Goal: Information Seeking & Learning: Check status

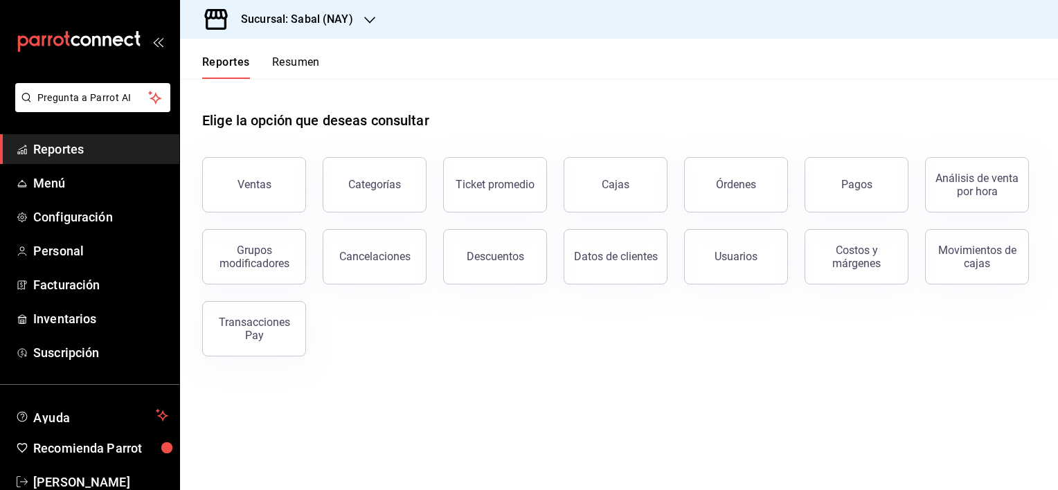
click at [734, 173] on button "Órdenes" at bounding box center [736, 184] width 104 height 55
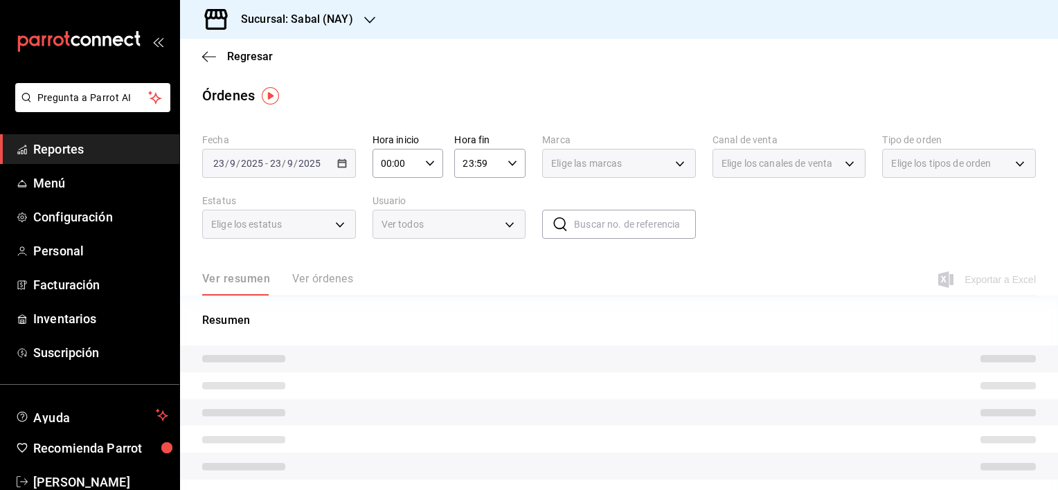
click at [322, 172] on div "2025-09-23 23 / 9 / 2025 - 2025-09-23 23 / 9 / 2025" at bounding box center [279, 163] width 154 height 29
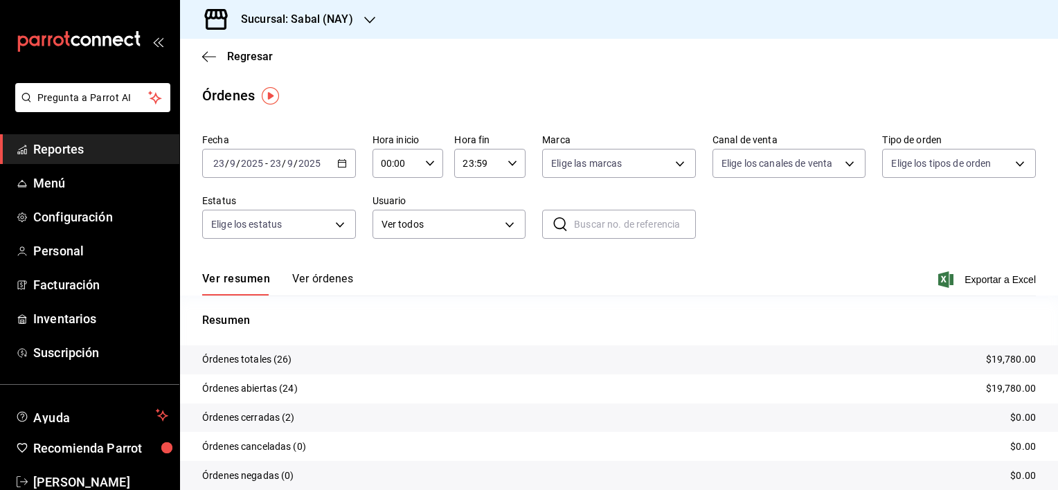
click at [338, 163] on \(Stroke\) "button" at bounding box center [342, 162] width 8 height 1
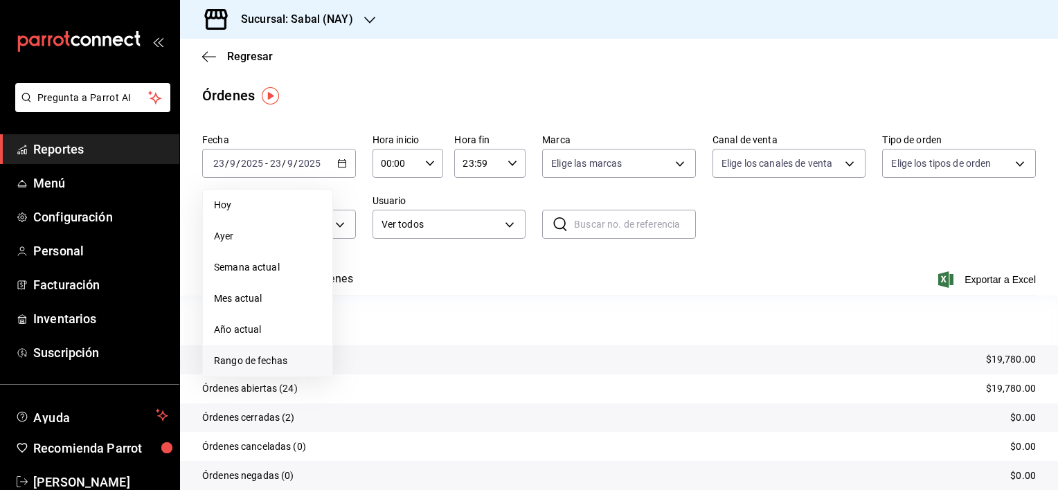
click at [262, 356] on span "Rango de fechas" at bounding box center [267, 361] width 107 height 15
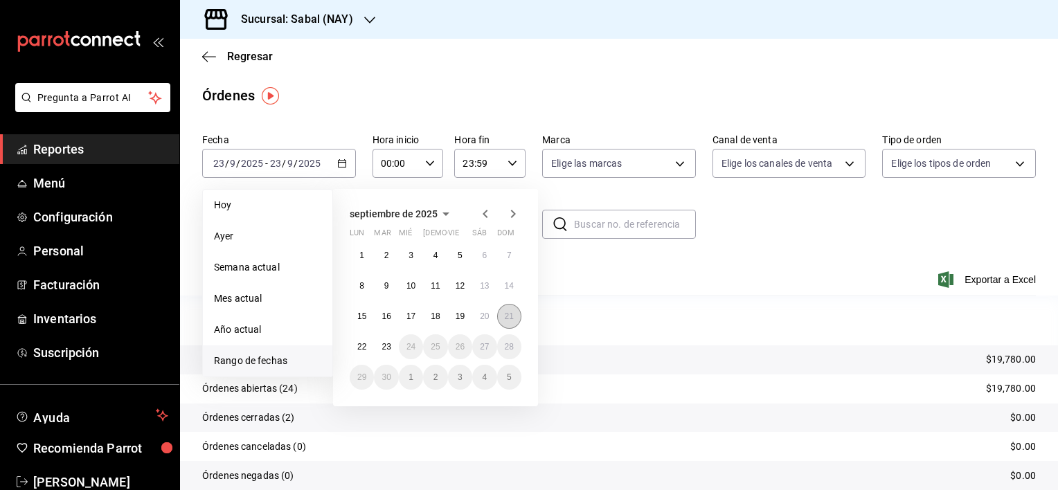
click at [510, 319] on abbr "21" at bounding box center [509, 317] width 9 height 10
click at [513, 317] on abbr "21" at bounding box center [509, 317] width 9 height 10
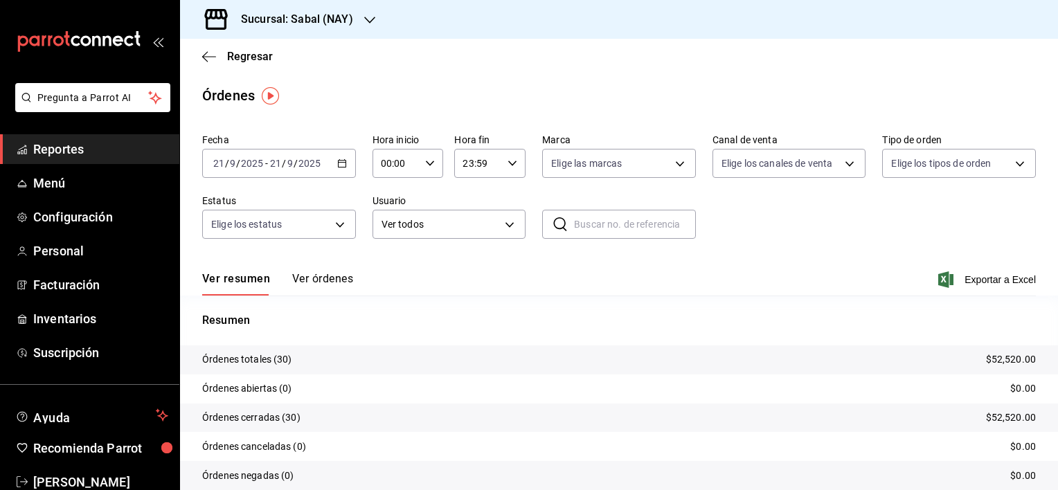
click at [335, 272] on button "Ver órdenes" at bounding box center [322, 284] width 61 height 24
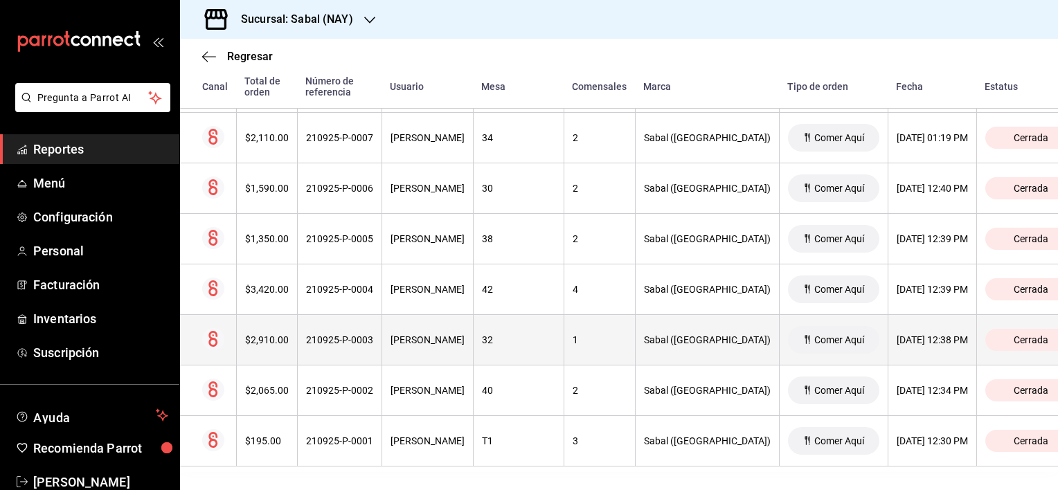
scroll to position [1416, 0]
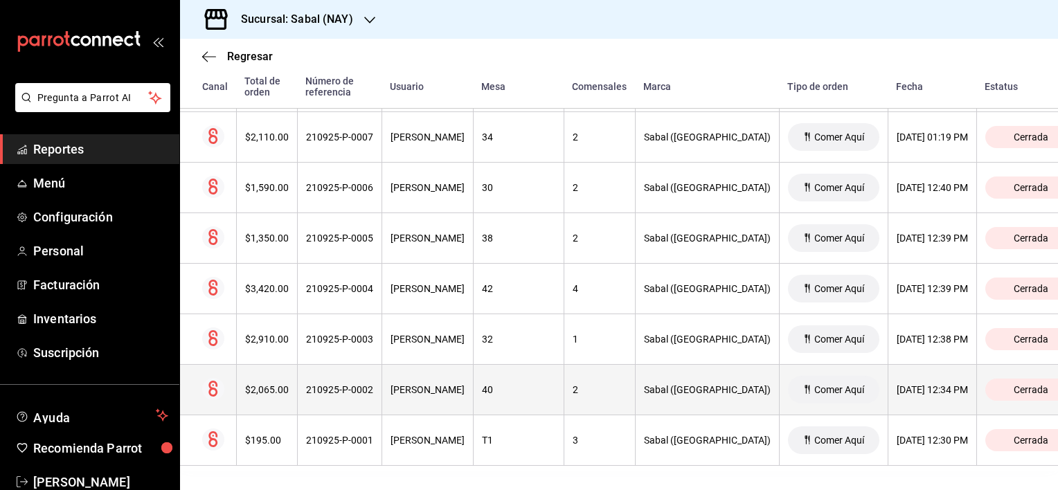
click at [382, 393] on th "210925-P-0002" at bounding box center [339, 390] width 84 height 51
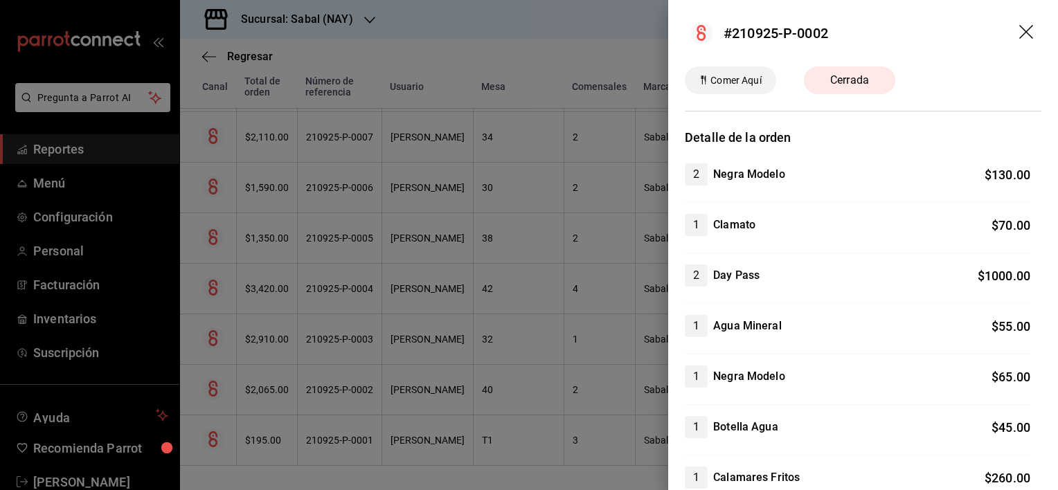
scroll to position [0, 0]
click at [1019, 31] on icon "drag" at bounding box center [1027, 33] width 17 height 17
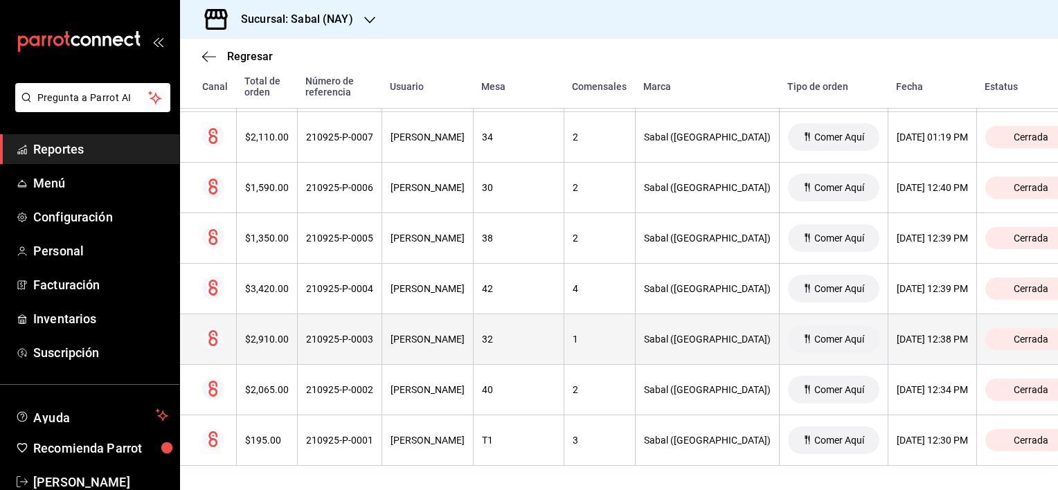
click at [564, 332] on th "1" at bounding box center [599, 339] width 71 height 51
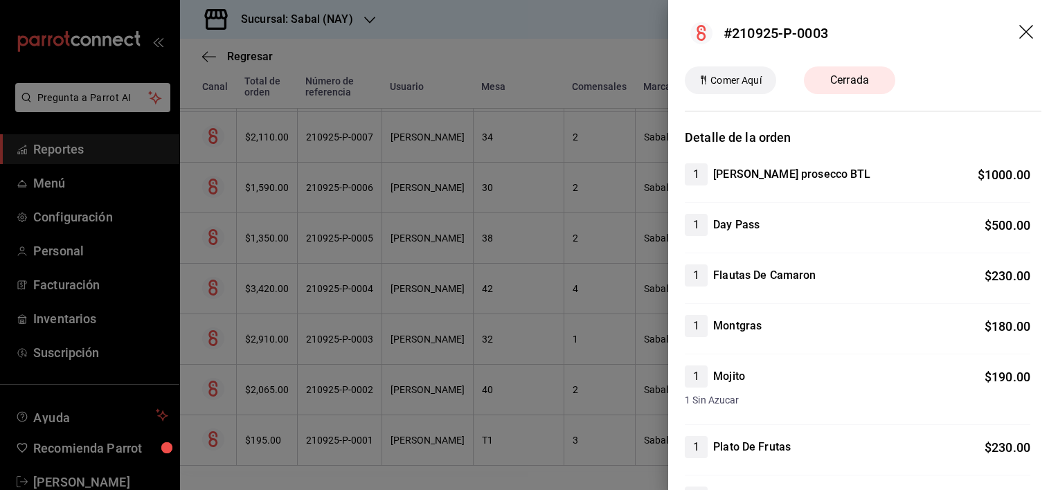
click at [1019, 38] on icon "drag" at bounding box center [1027, 33] width 17 height 17
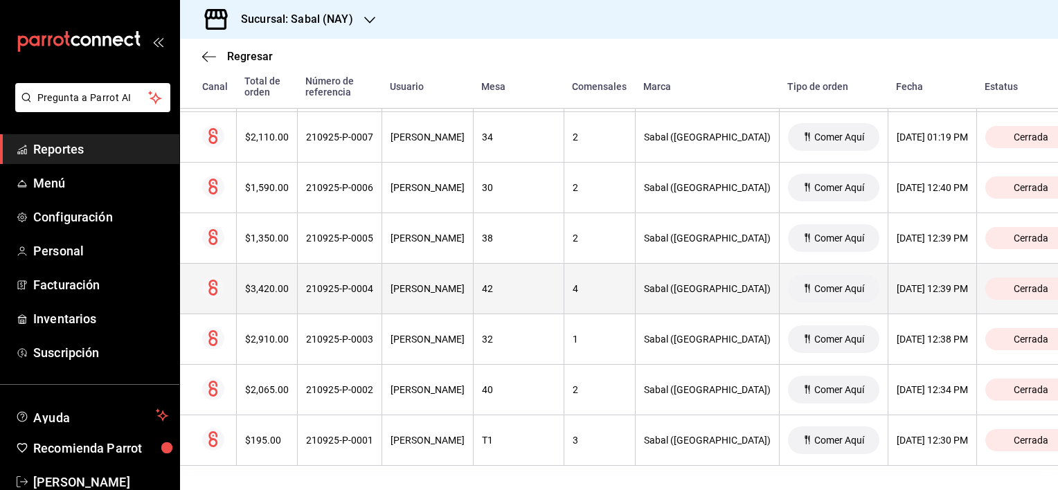
click at [465, 288] on div "Mara Alarcon" at bounding box center [428, 288] width 74 height 11
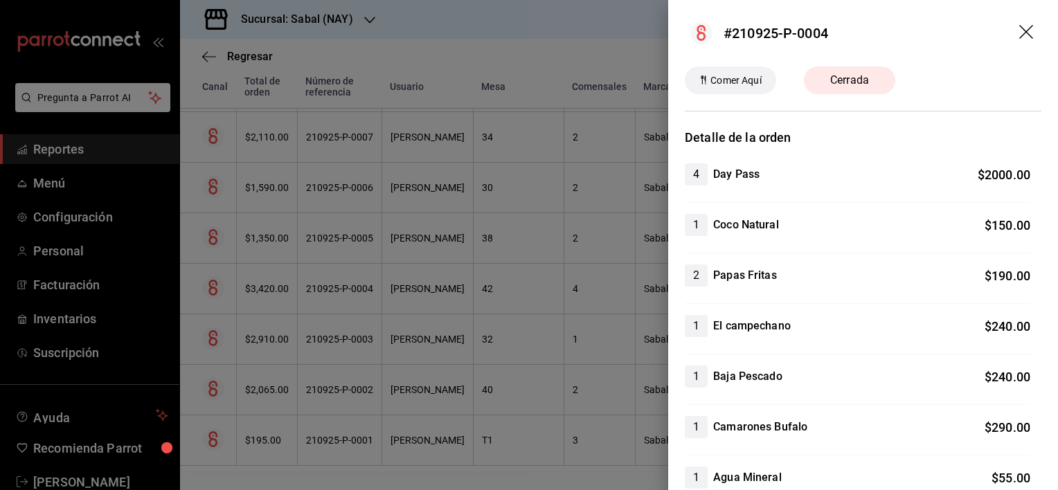
click at [1019, 32] on icon "drag" at bounding box center [1027, 33] width 17 height 17
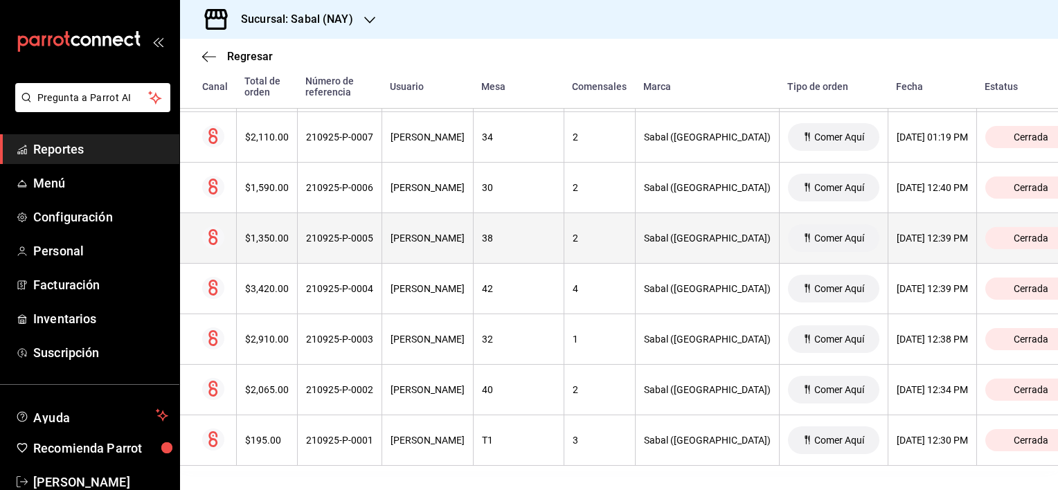
click at [438, 241] on div "Mara Alarcon" at bounding box center [428, 238] width 74 height 11
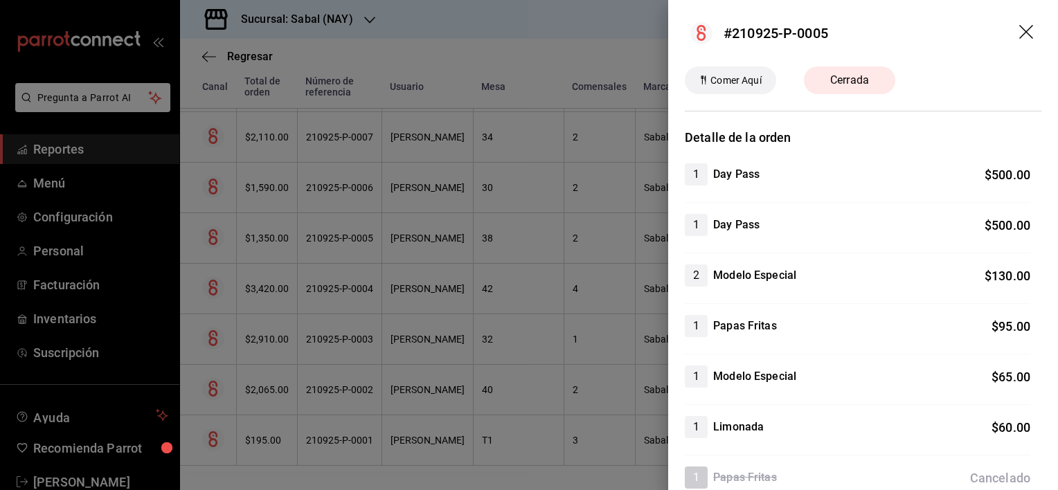
click at [1019, 32] on icon "drag" at bounding box center [1027, 33] width 17 height 17
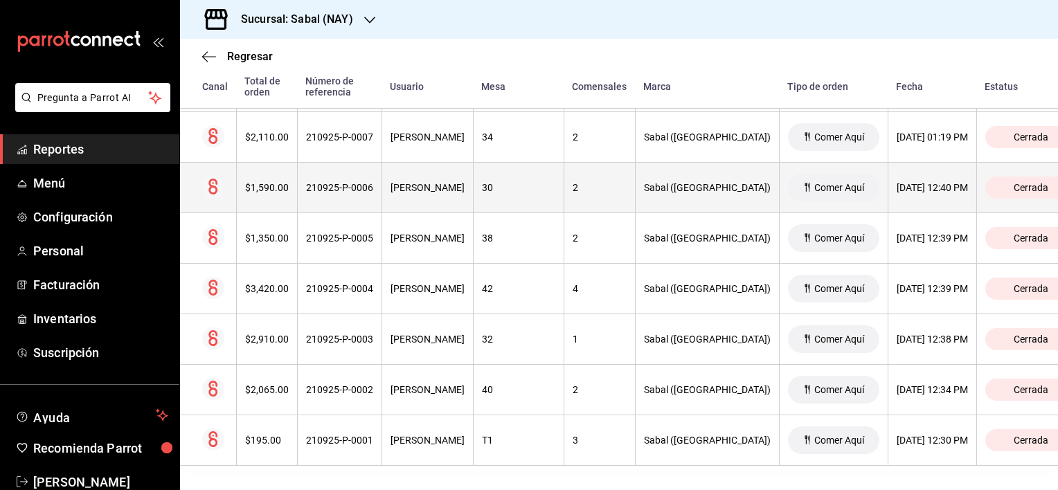
click at [426, 205] on th "Mara Alarcon" at bounding box center [427, 188] width 91 height 51
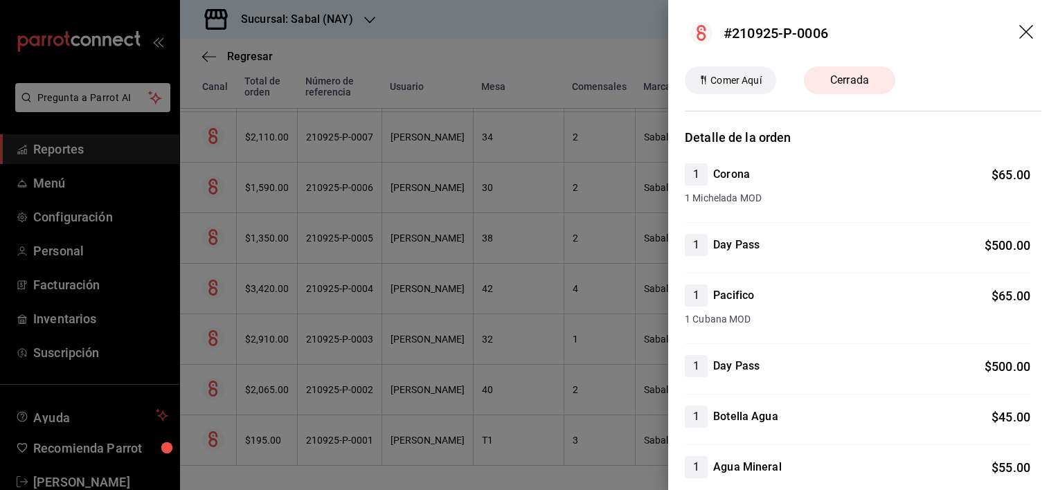
click at [1019, 33] on icon "drag" at bounding box center [1026, 32] width 14 height 14
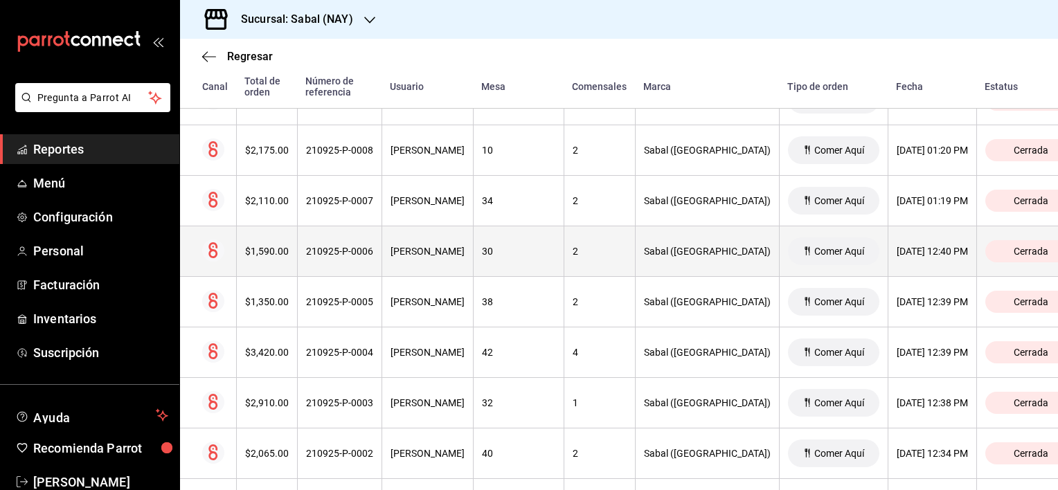
scroll to position [1347, 0]
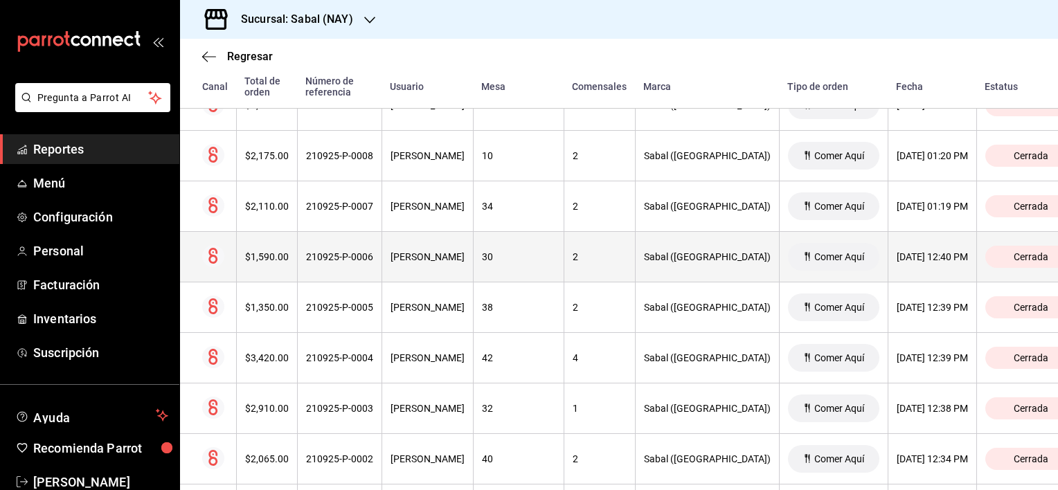
click at [370, 208] on div "210925-P-0007" at bounding box center [339, 206] width 67 height 11
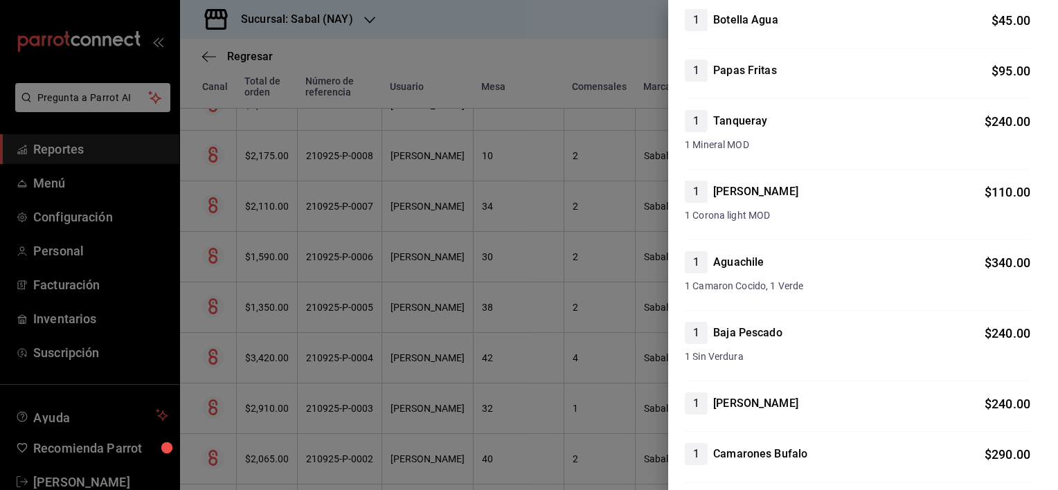
scroll to position [0, 0]
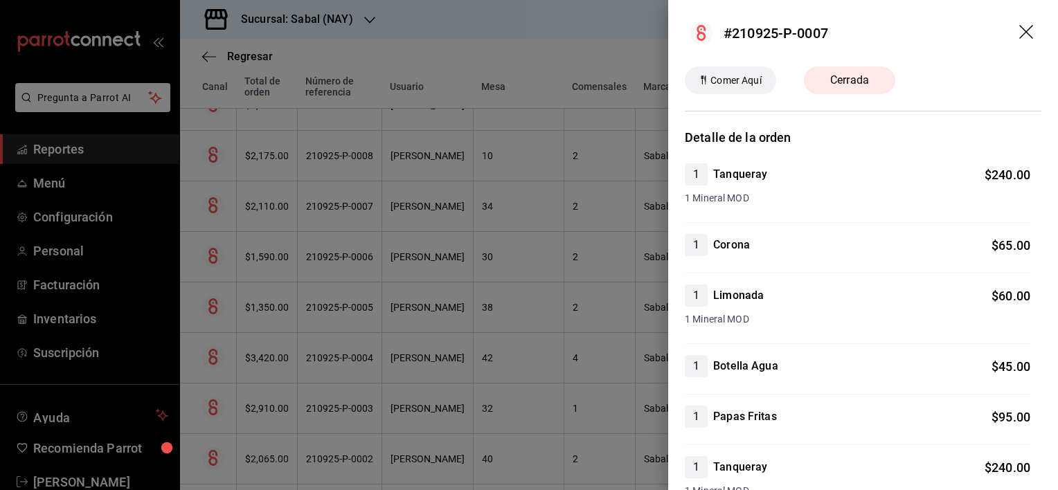
click at [1019, 30] on icon "drag" at bounding box center [1027, 33] width 17 height 17
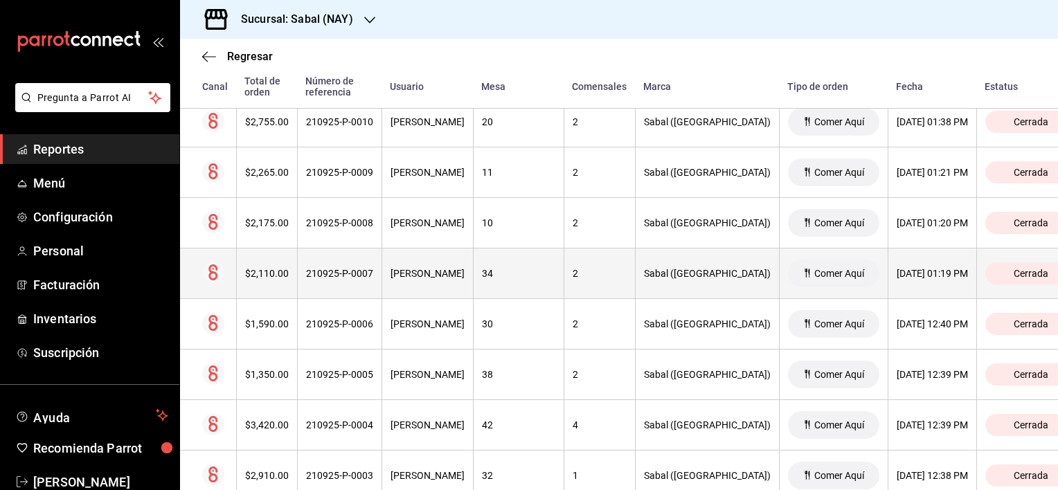
scroll to position [1278, 0]
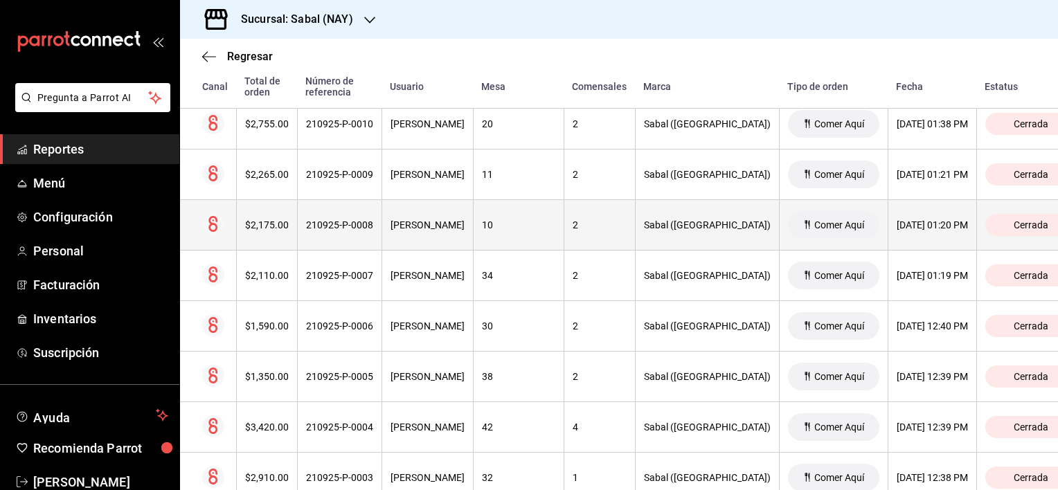
click at [473, 231] on th "Mara Alarcon" at bounding box center [427, 225] width 91 height 51
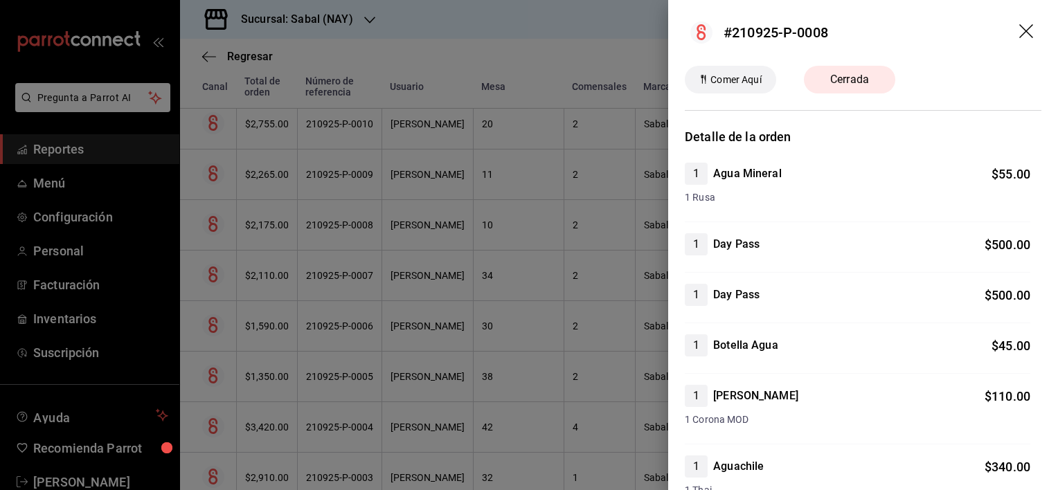
scroll to position [0, 0]
click at [1019, 33] on icon "drag" at bounding box center [1027, 33] width 17 height 17
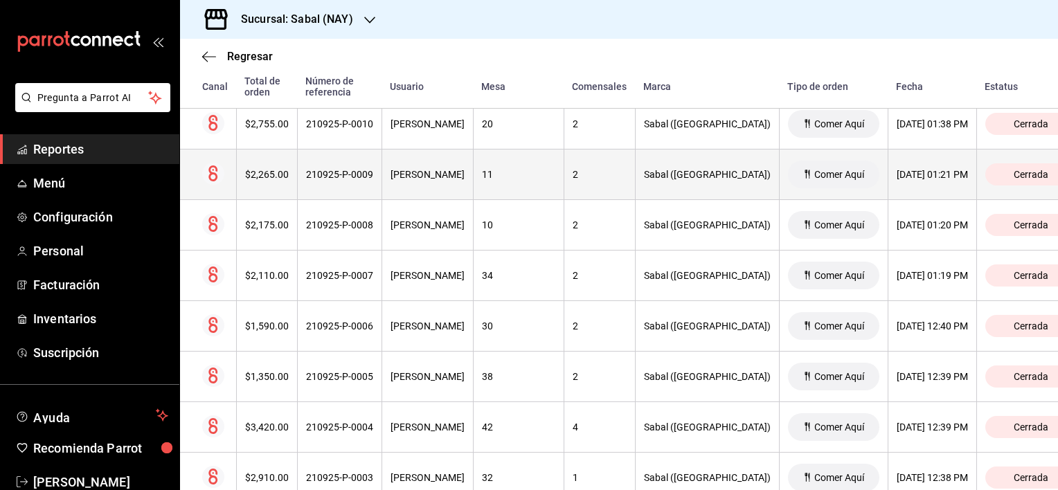
click at [373, 175] on div "210925-P-0009" at bounding box center [339, 174] width 67 height 11
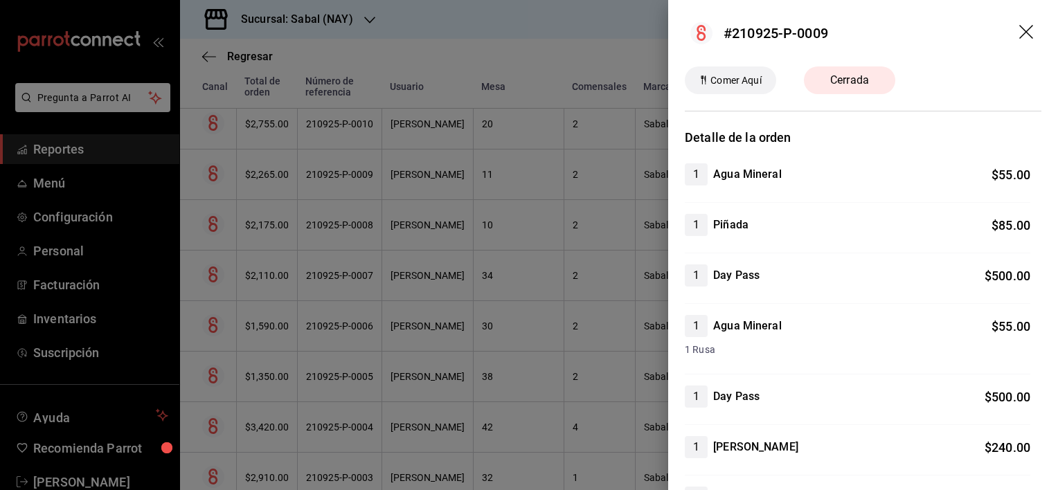
click at [1019, 26] on icon "drag" at bounding box center [1027, 33] width 17 height 17
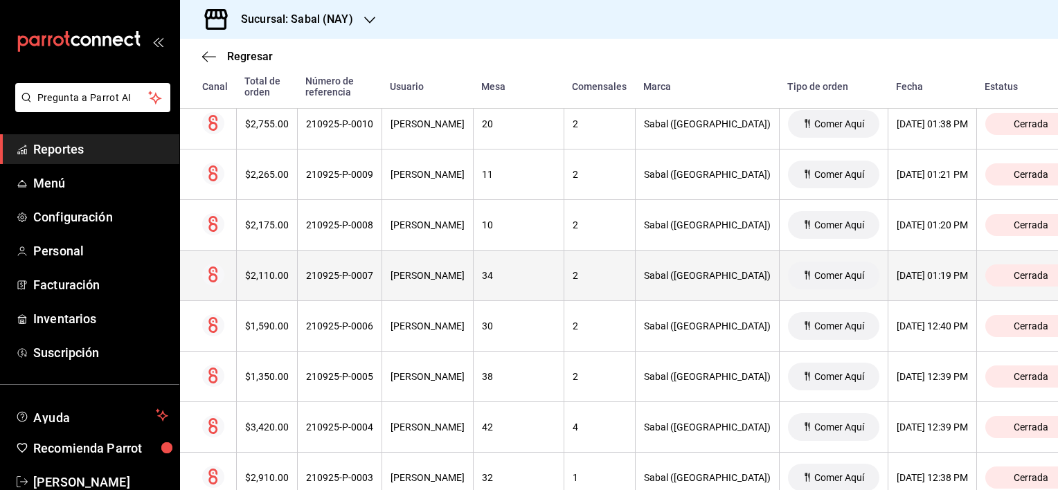
click at [473, 280] on th "Mara Alarcon" at bounding box center [427, 276] width 91 height 51
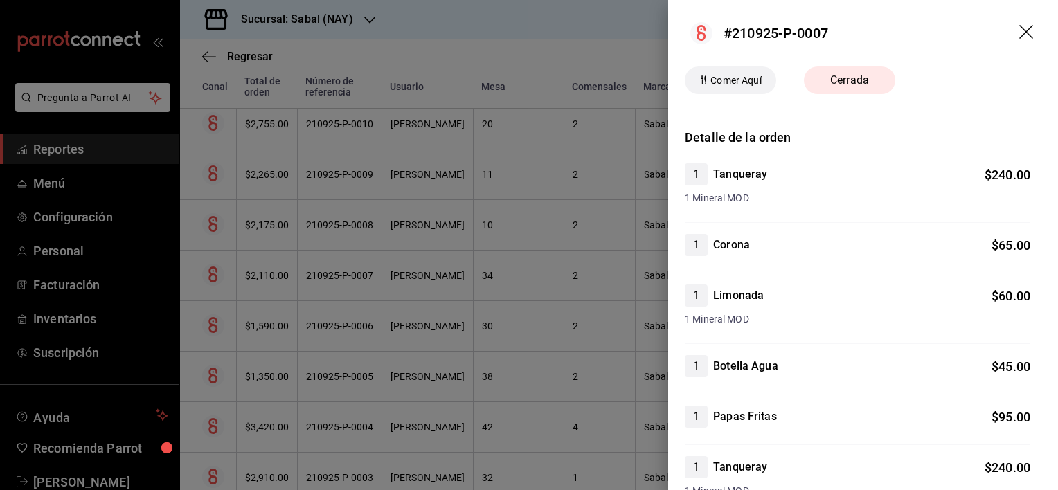
click at [1019, 36] on icon "drag" at bounding box center [1027, 33] width 17 height 17
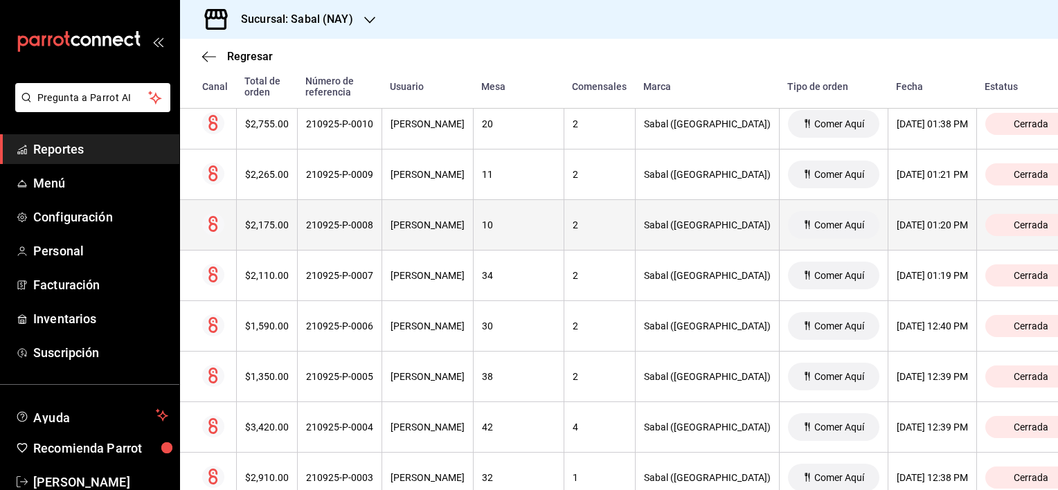
click at [452, 244] on th "Mara Alarcon" at bounding box center [427, 225] width 91 height 51
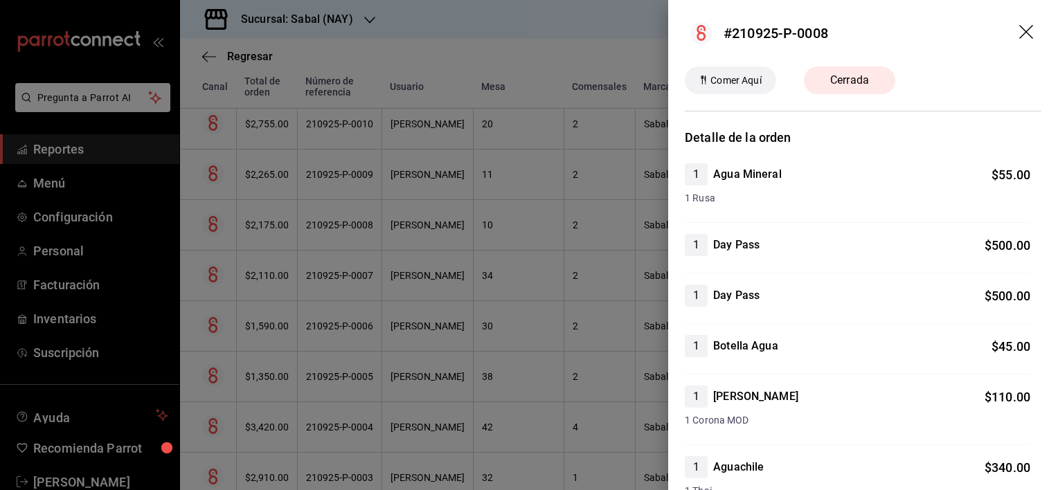
click at [1019, 33] on icon "drag" at bounding box center [1027, 33] width 17 height 17
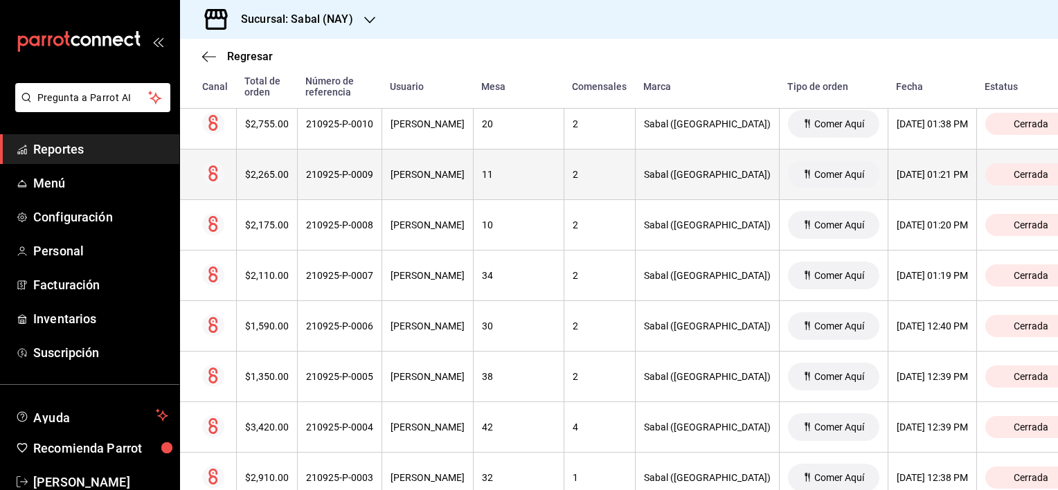
click at [535, 175] on div "11" at bounding box center [518, 174] width 73 height 11
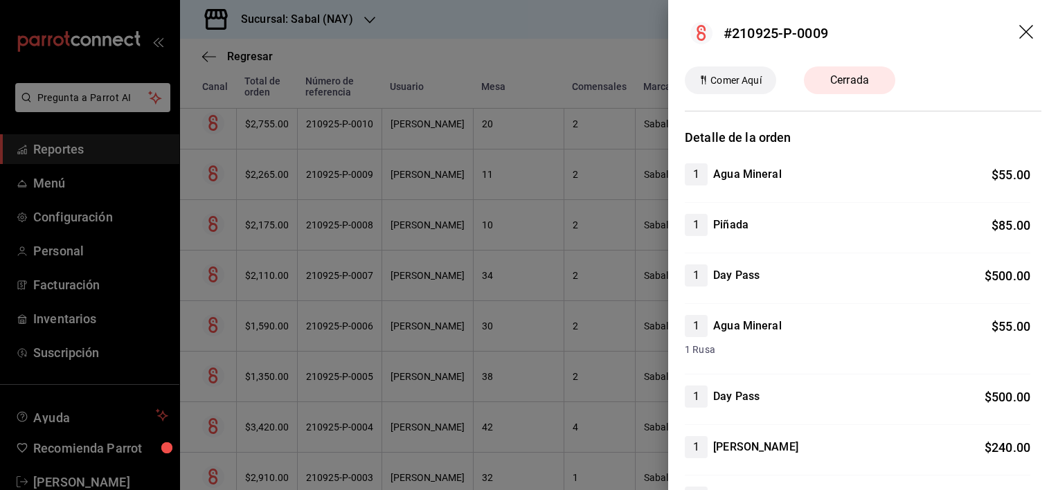
click at [1019, 34] on icon "drag" at bounding box center [1026, 32] width 14 height 14
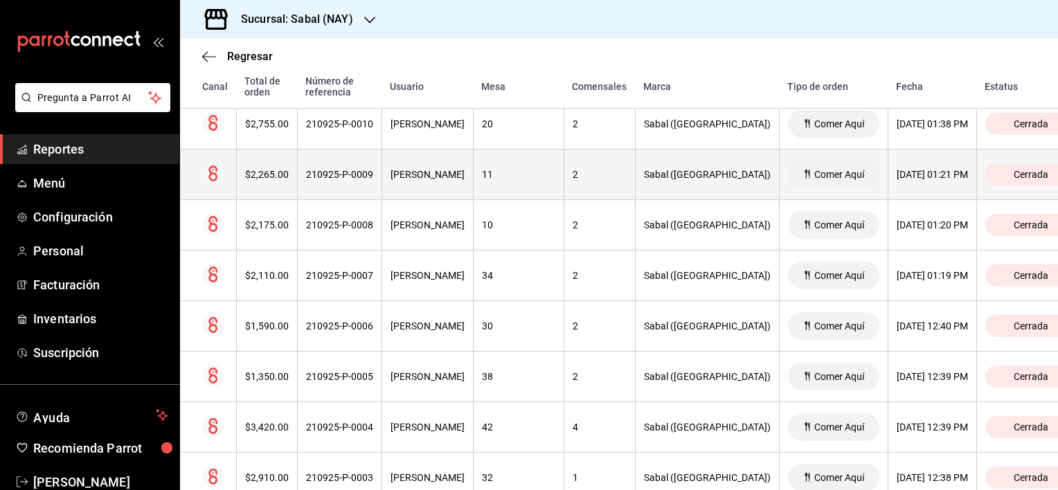
click at [473, 163] on th "Mara Alarcon" at bounding box center [427, 175] width 91 height 51
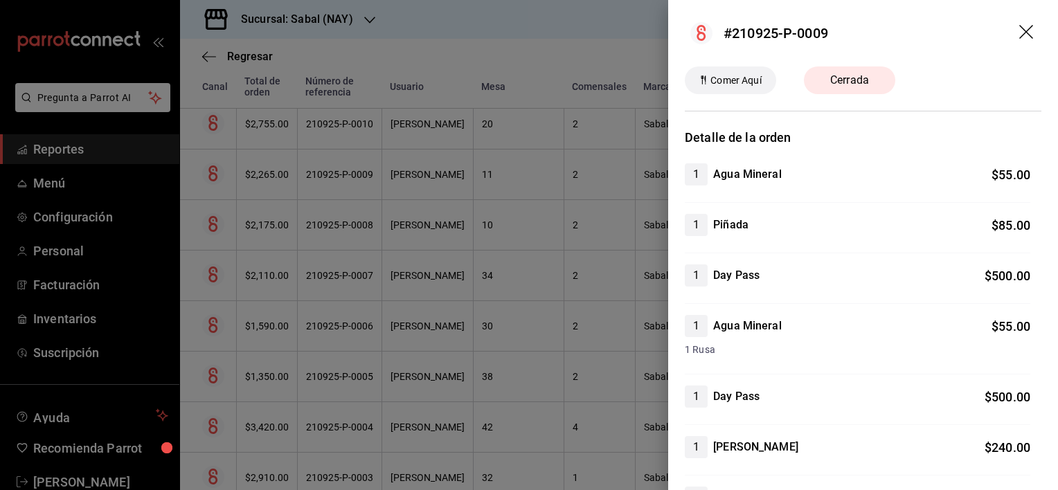
click at [1019, 30] on icon "drag" at bounding box center [1027, 33] width 17 height 17
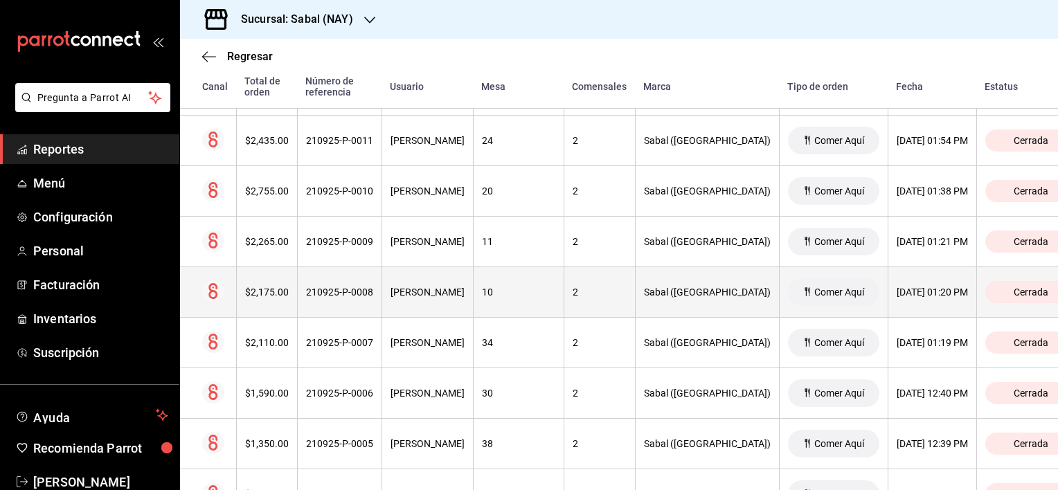
scroll to position [1209, 0]
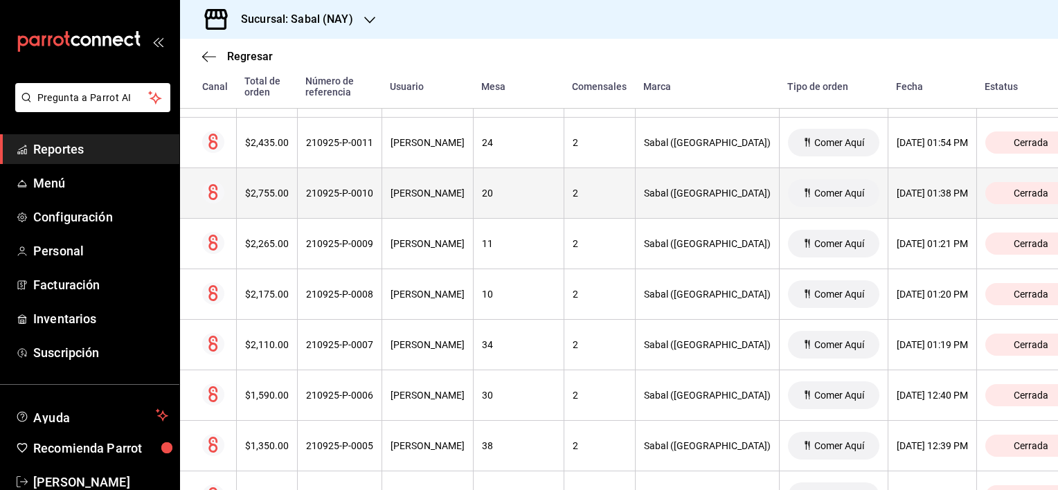
click at [450, 197] on div "Miguel Barrenechea" at bounding box center [428, 193] width 74 height 11
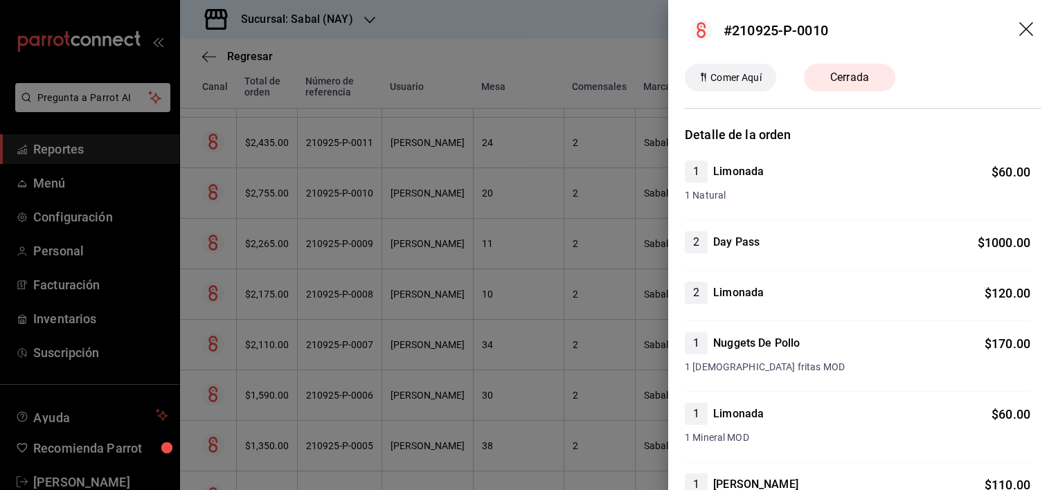
scroll to position [0, 0]
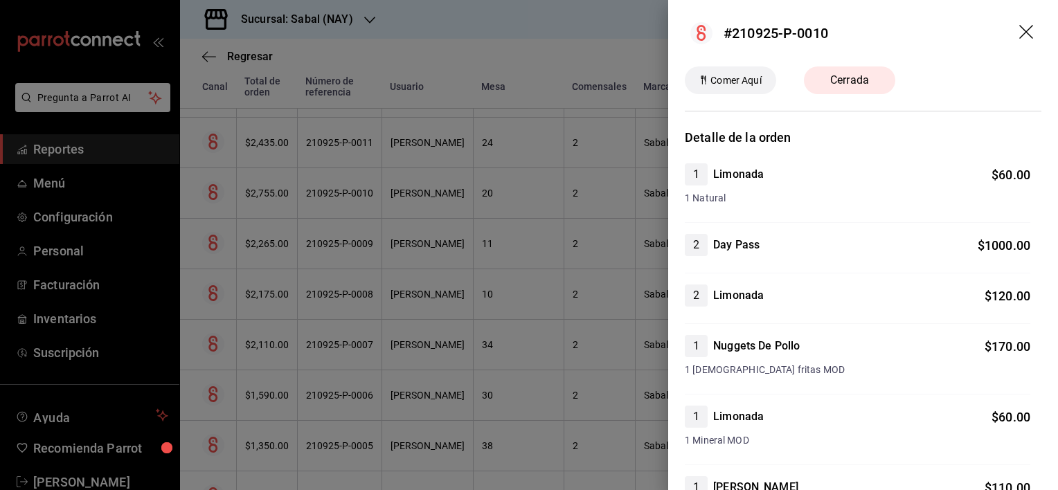
click at [1019, 33] on icon "drag" at bounding box center [1026, 32] width 14 height 14
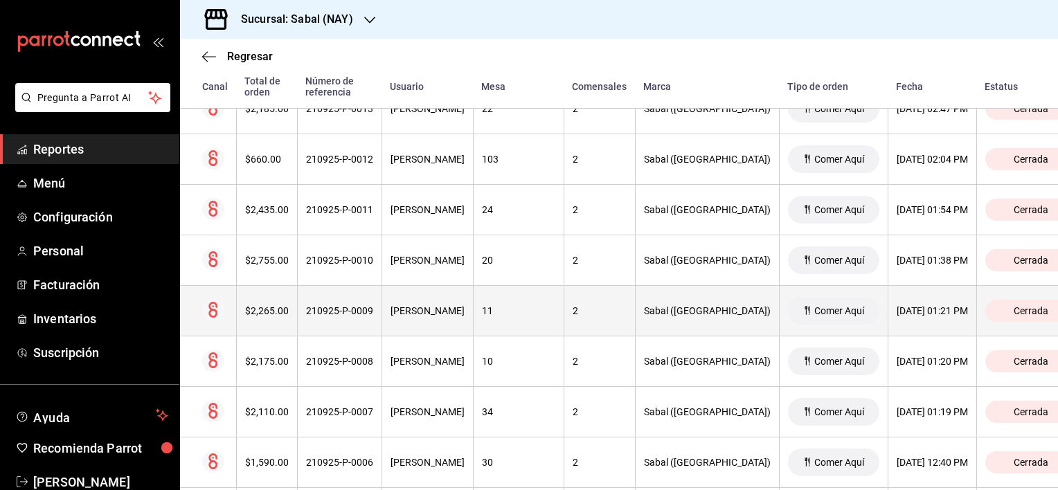
scroll to position [1139, 0]
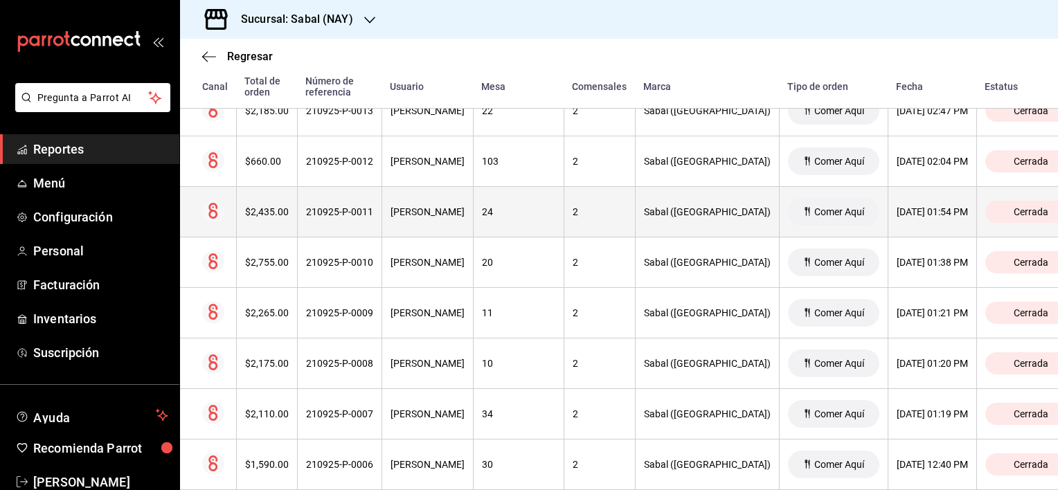
click at [465, 215] on div "Miguel Barrenechea" at bounding box center [428, 211] width 74 height 11
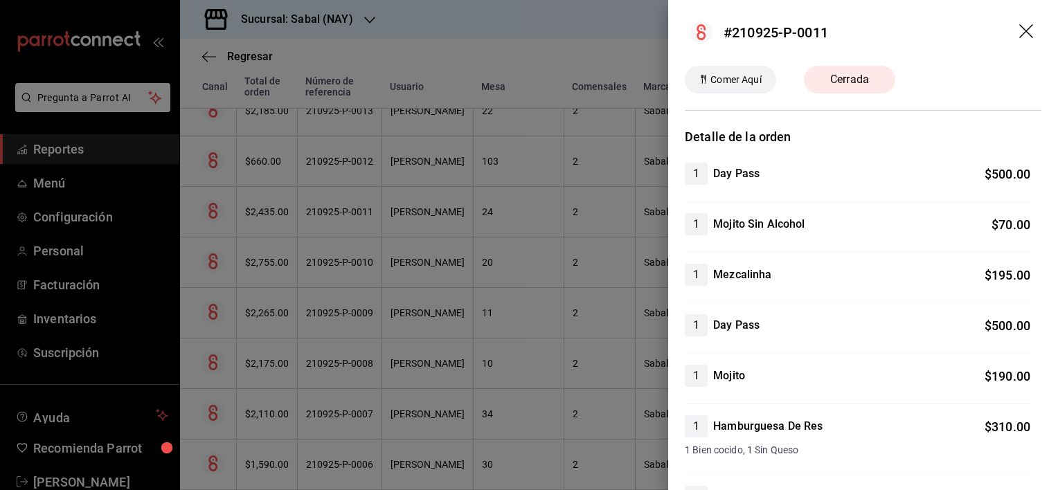
scroll to position [0, 0]
click at [1019, 30] on icon "drag" at bounding box center [1027, 33] width 17 height 17
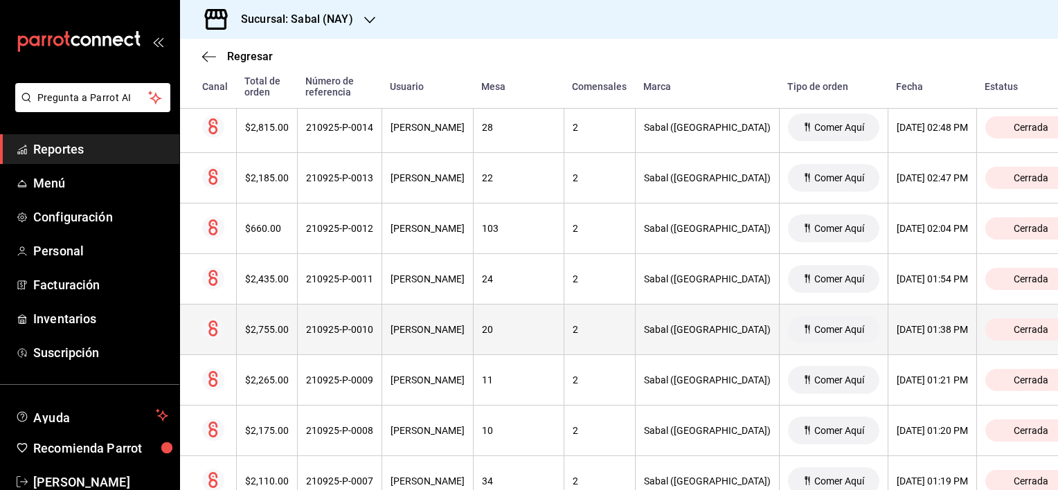
scroll to position [1070, 0]
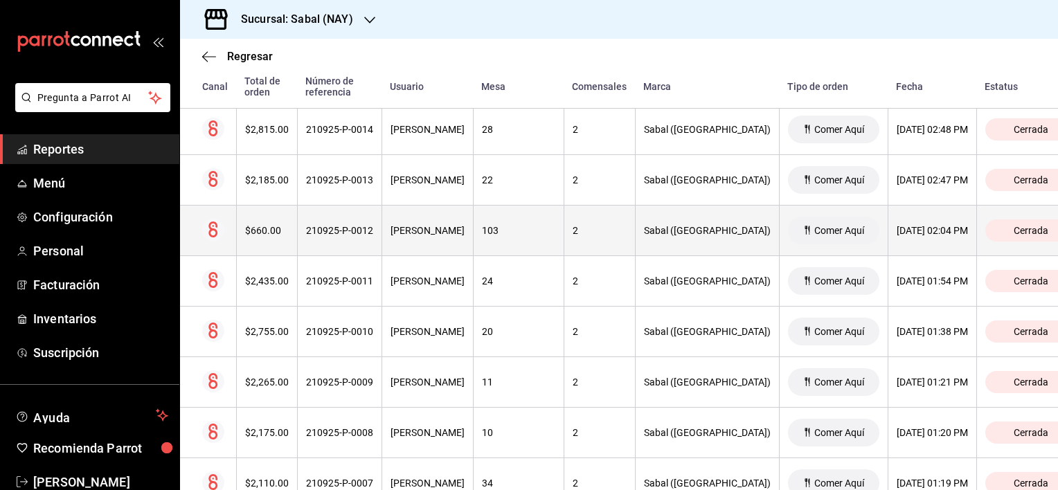
click at [440, 233] on div "Mara Alarcon" at bounding box center [428, 230] width 74 height 11
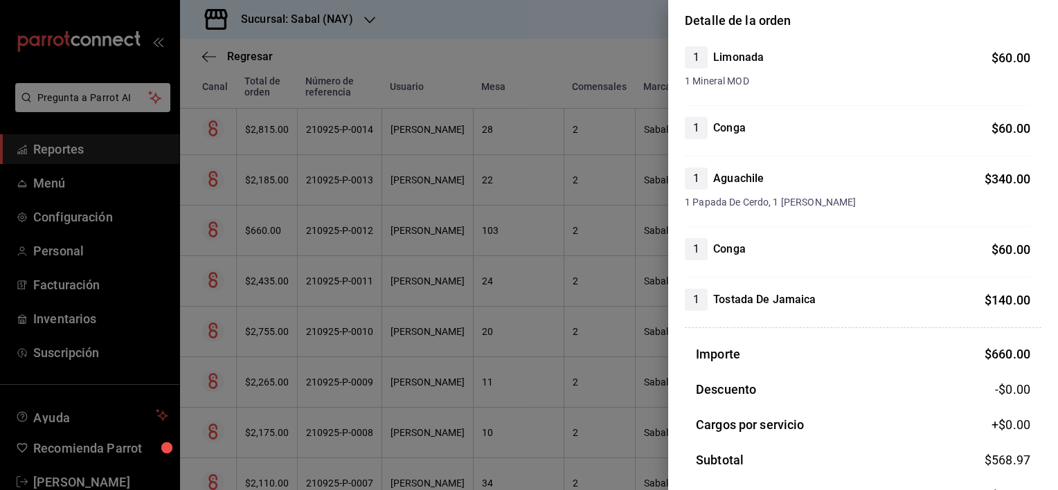
scroll to position [0, 0]
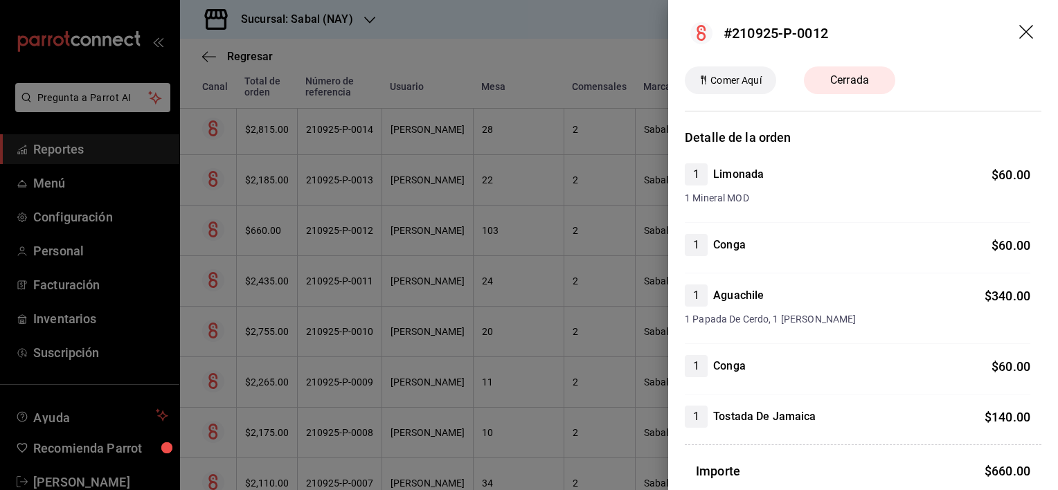
click at [1019, 33] on icon "drag" at bounding box center [1027, 33] width 17 height 17
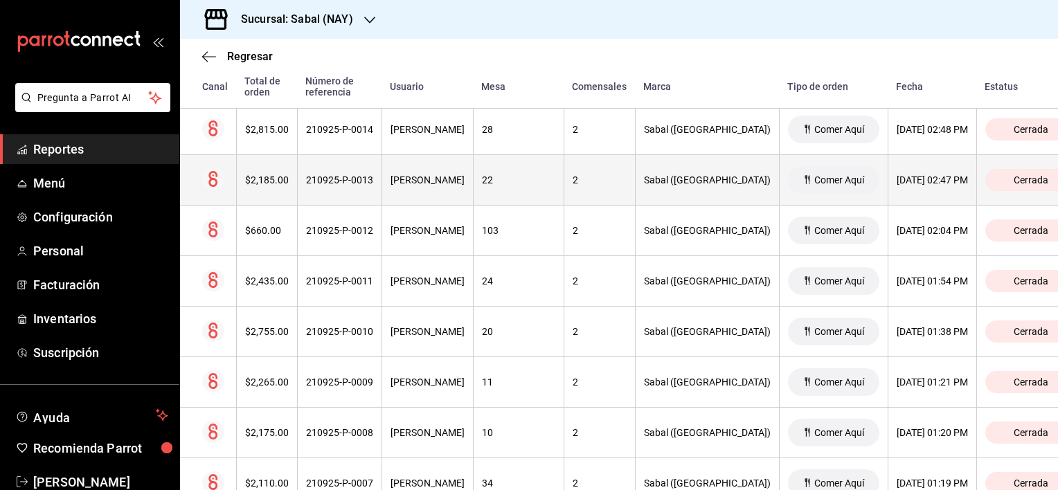
click at [465, 177] on div "Mara Alarcon" at bounding box center [428, 180] width 74 height 11
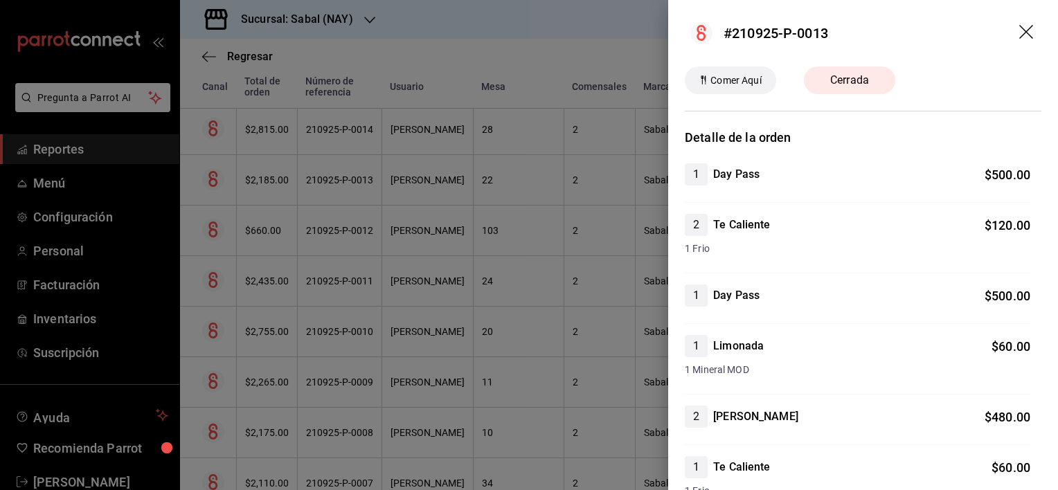
click at [1020, 36] on icon "drag" at bounding box center [1026, 32] width 14 height 14
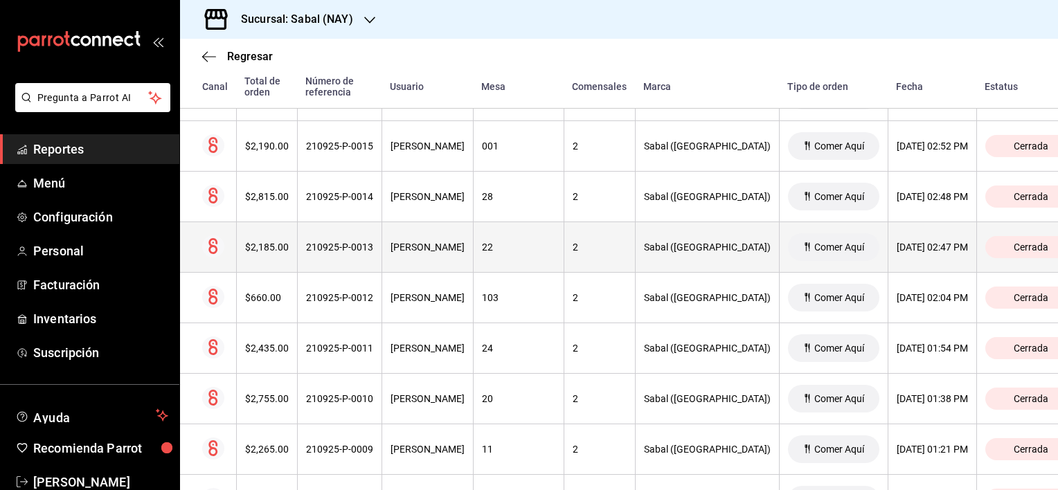
scroll to position [1001, 0]
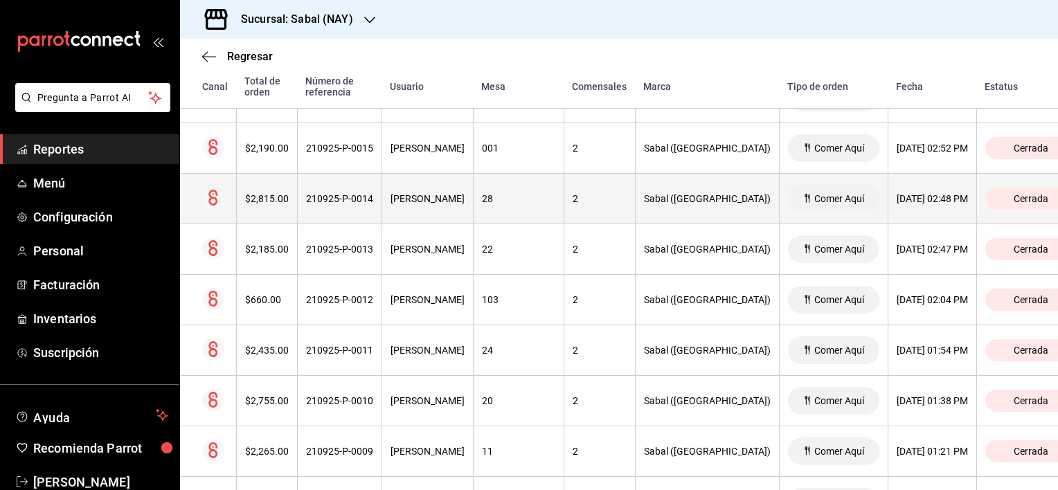
click at [382, 208] on th "210925-P-0014" at bounding box center [339, 199] width 84 height 51
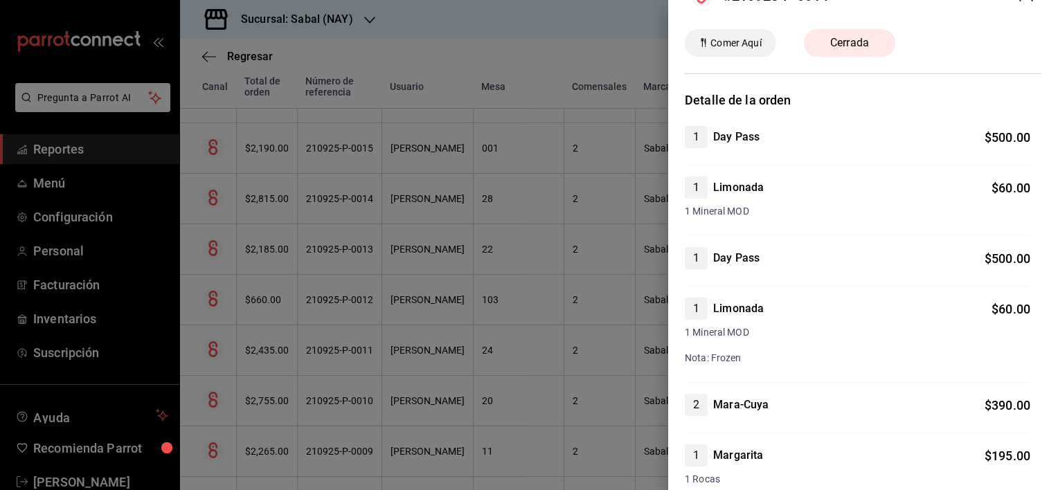
scroll to position [0, 0]
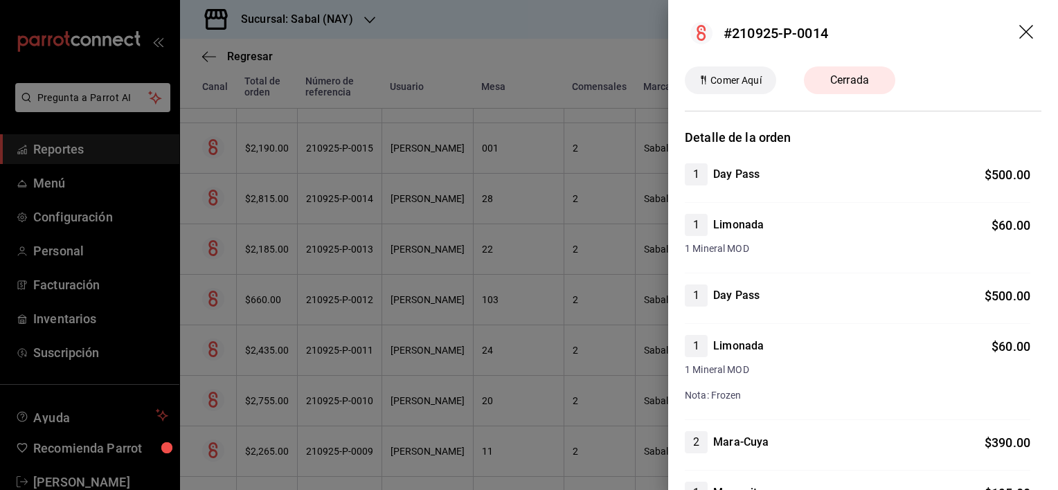
click at [1019, 39] on icon "drag" at bounding box center [1027, 33] width 17 height 17
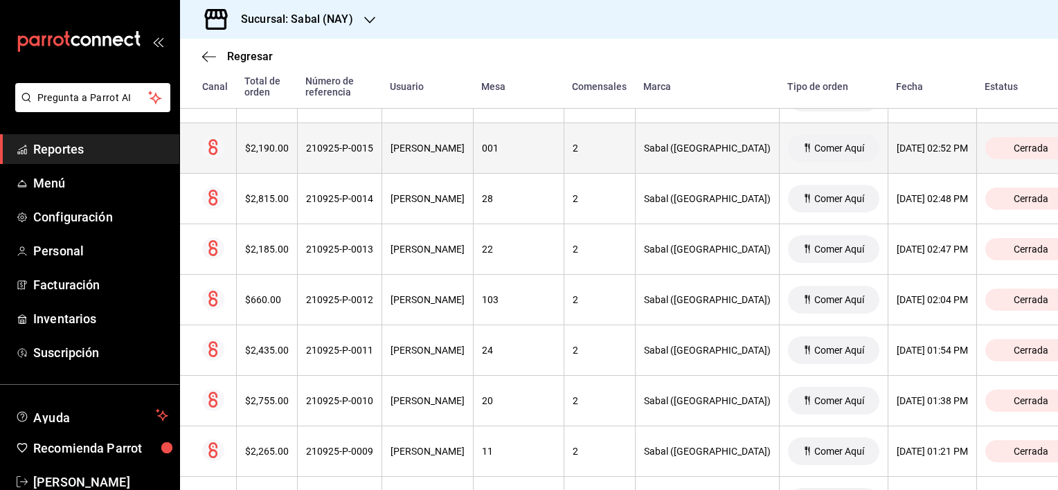
click at [433, 157] on th "Mara Alarcon" at bounding box center [427, 148] width 91 height 51
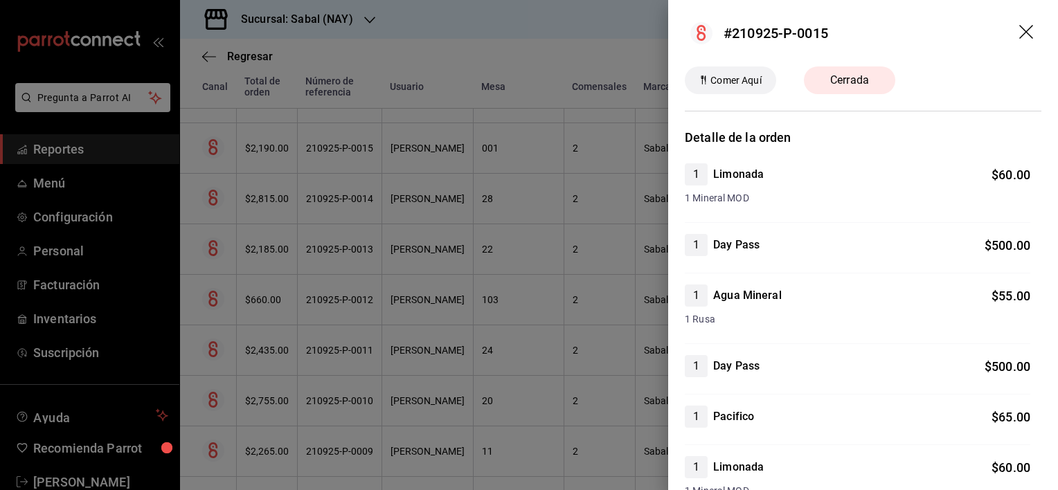
click at [1019, 35] on icon "drag" at bounding box center [1027, 33] width 17 height 17
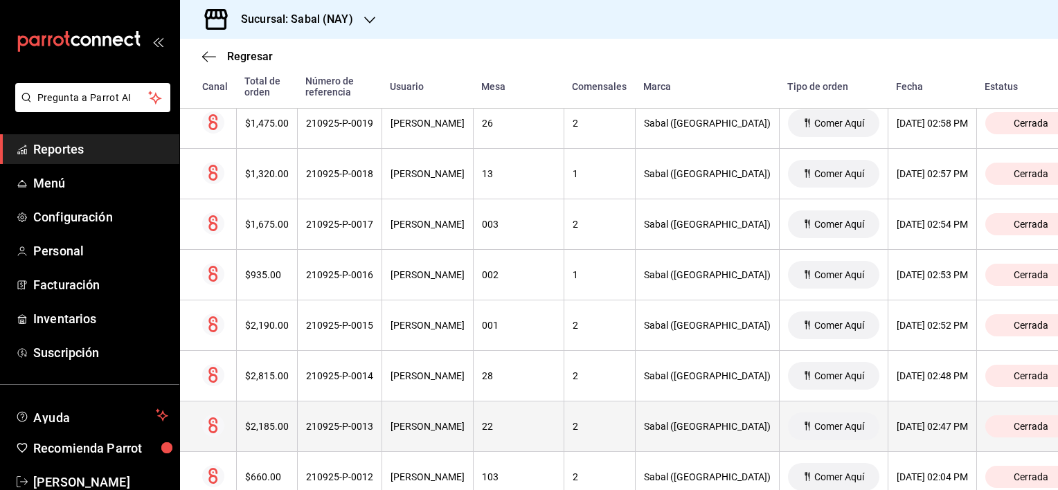
scroll to position [793, 0]
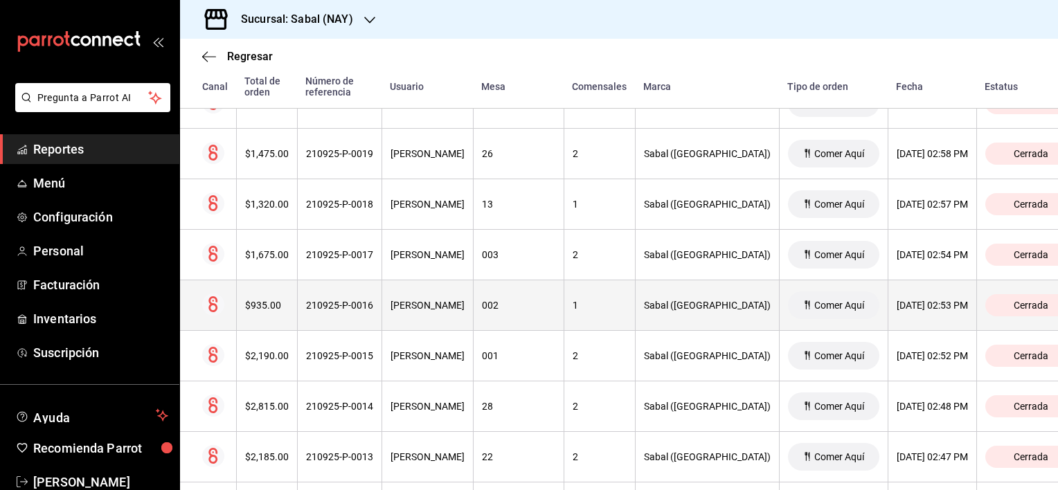
click at [465, 305] on div "Mara Alarcon" at bounding box center [428, 305] width 74 height 11
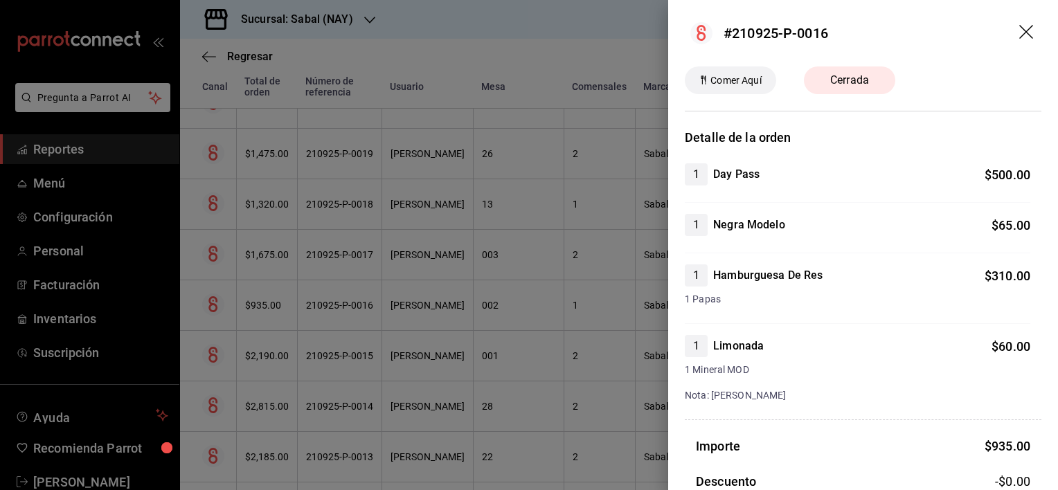
click at [1019, 30] on icon "drag" at bounding box center [1027, 33] width 17 height 17
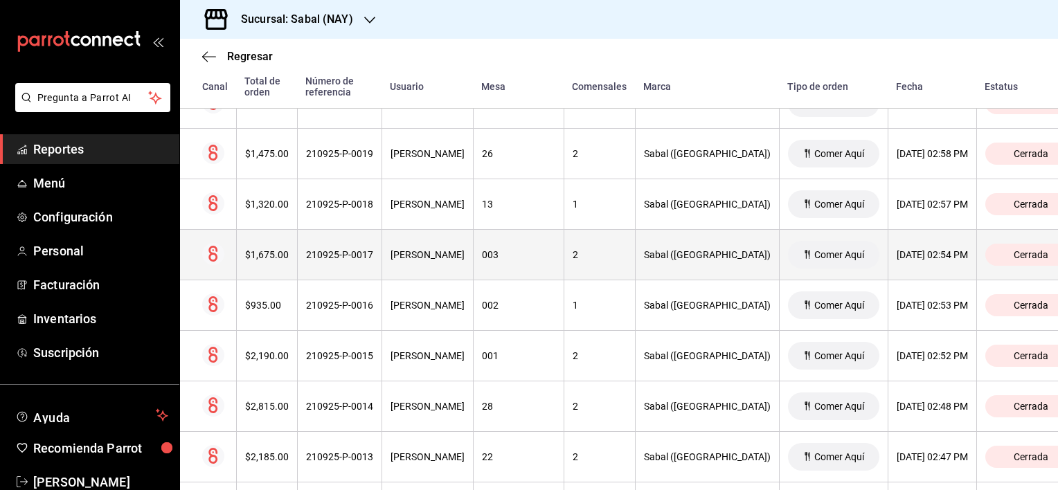
click at [439, 253] on div "Mara Alarcon" at bounding box center [428, 254] width 74 height 11
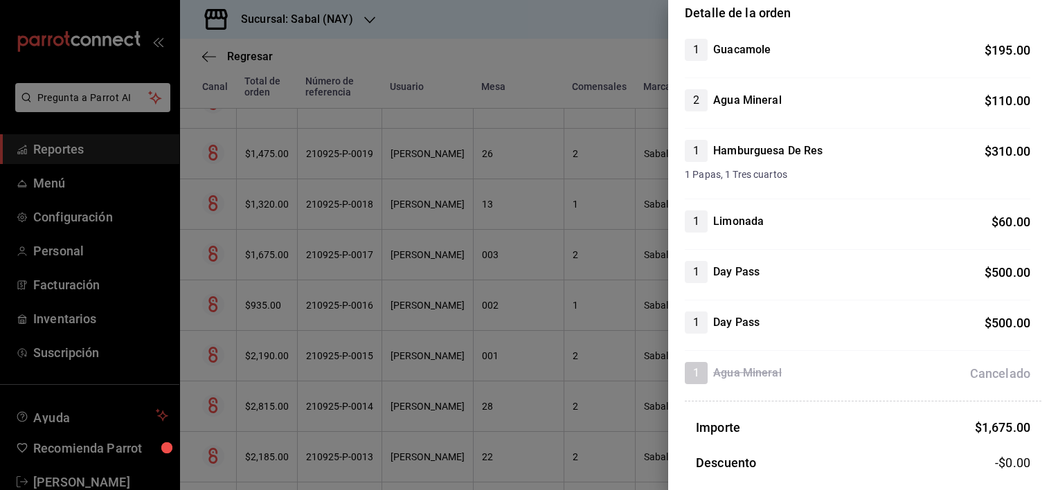
scroll to position [0, 0]
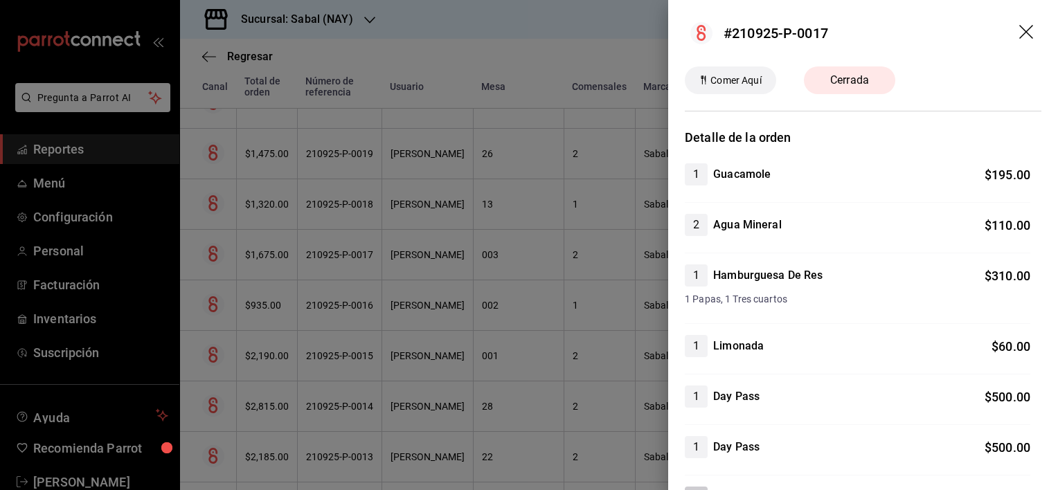
click at [1019, 33] on icon "drag" at bounding box center [1026, 32] width 14 height 14
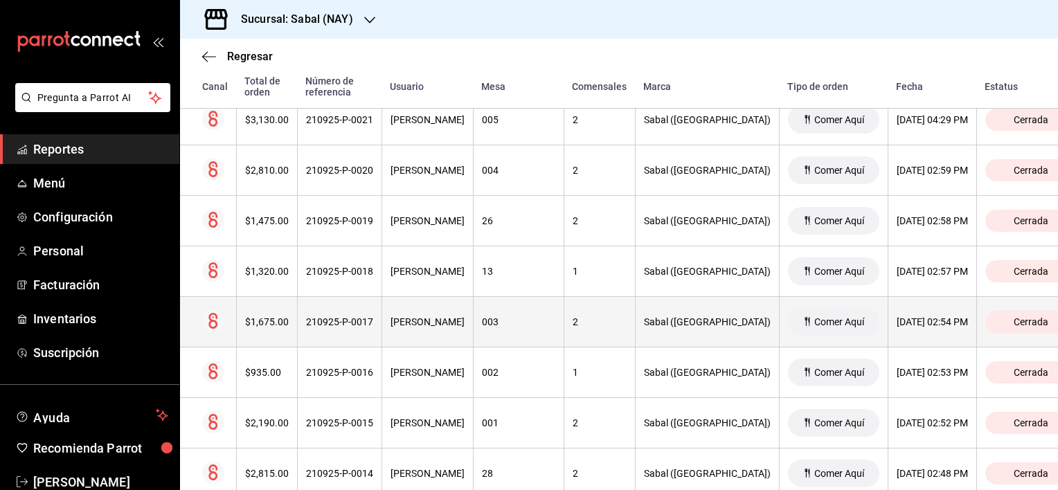
scroll to position [724, 0]
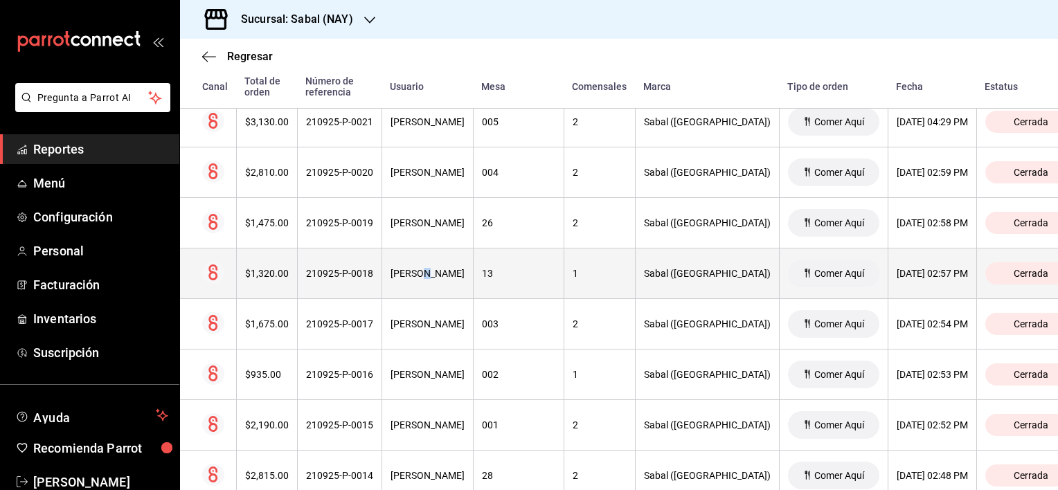
click at [459, 268] on div "Mara Alarcon" at bounding box center [428, 273] width 74 height 11
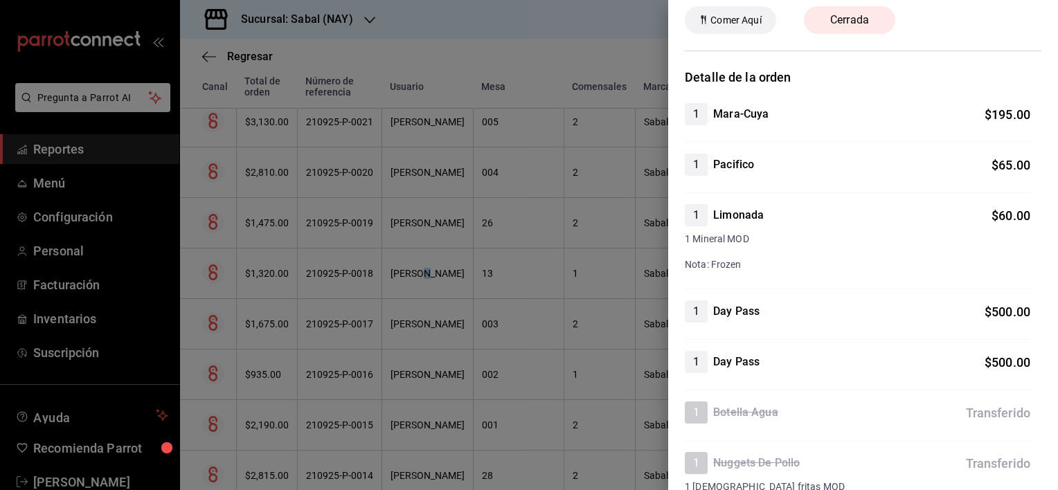
scroll to position [0, 0]
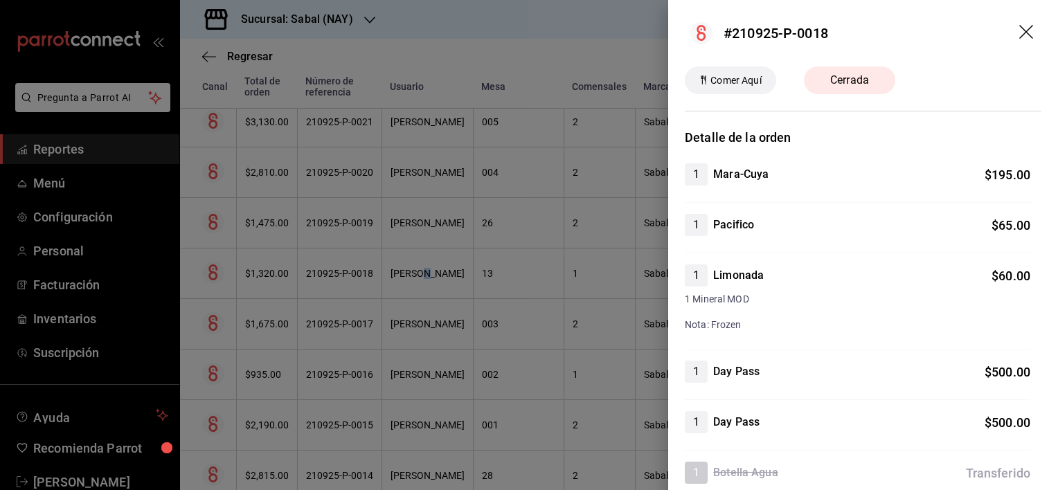
click at [1019, 34] on icon "drag" at bounding box center [1027, 33] width 17 height 17
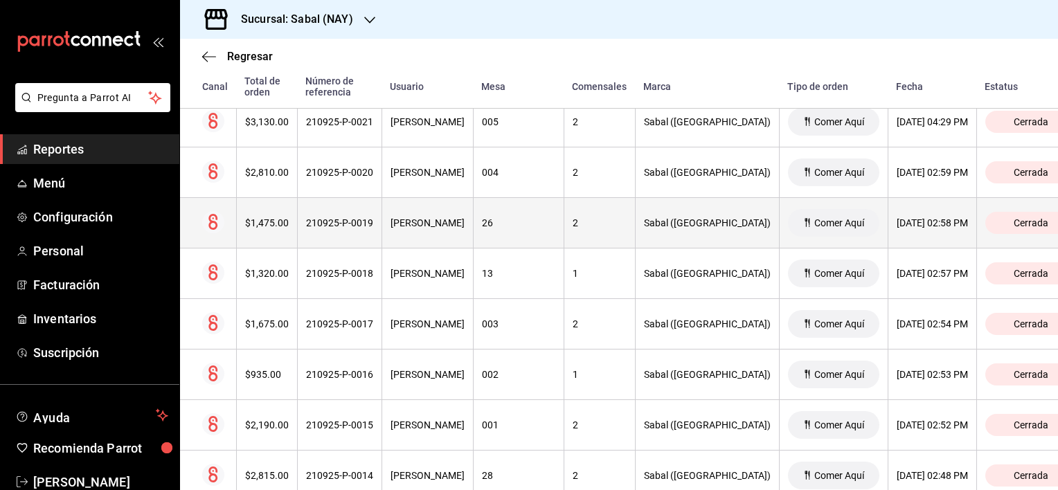
click at [430, 234] on th "Mara Alarcon" at bounding box center [427, 223] width 91 height 51
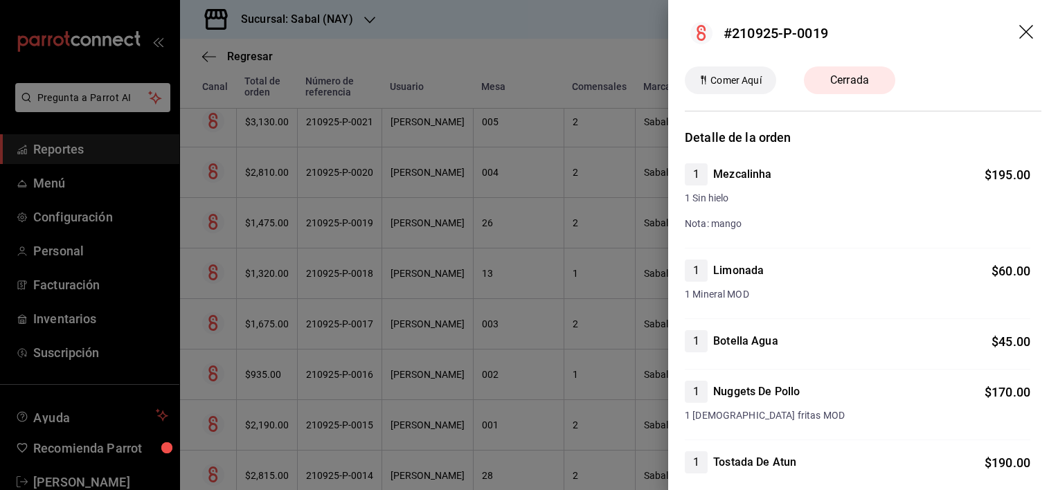
click at [1019, 31] on icon "drag" at bounding box center [1027, 33] width 17 height 17
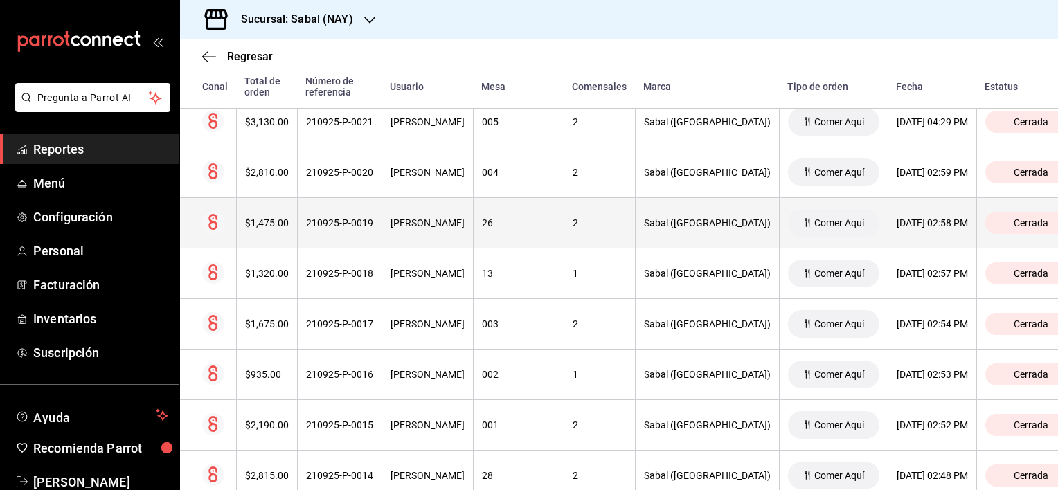
click at [465, 222] on div "Mara Alarcon" at bounding box center [428, 222] width 74 height 11
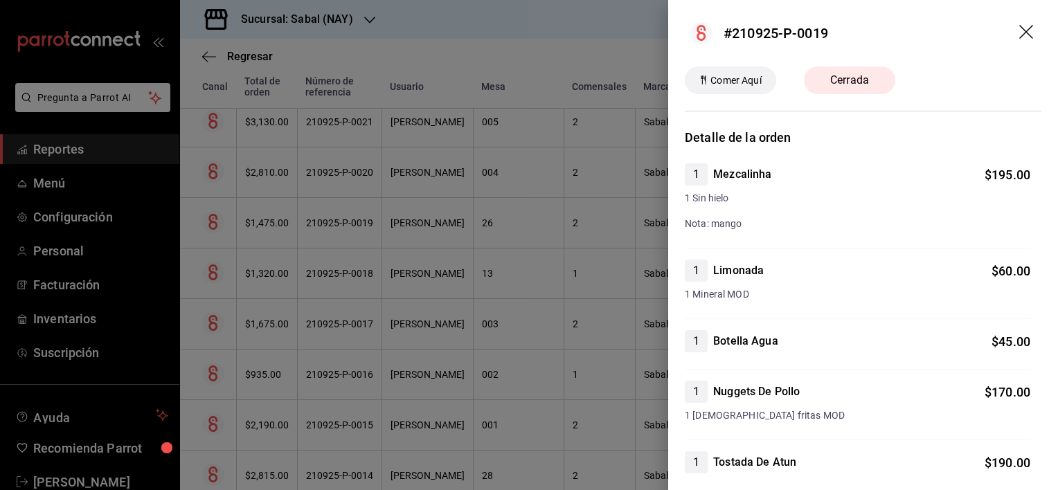
click at [1019, 31] on icon "drag" at bounding box center [1027, 33] width 17 height 17
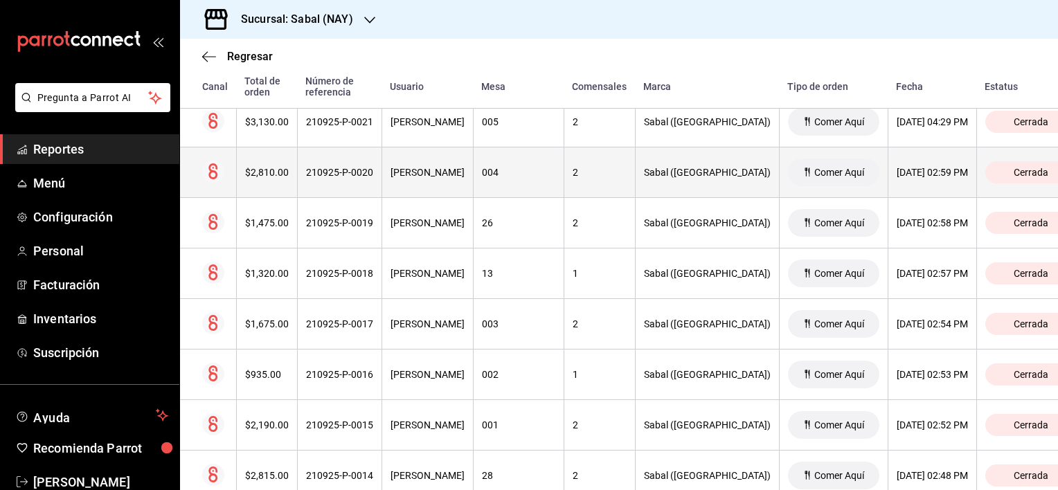
click at [451, 184] on th "Mara Alarcon" at bounding box center [427, 173] width 91 height 51
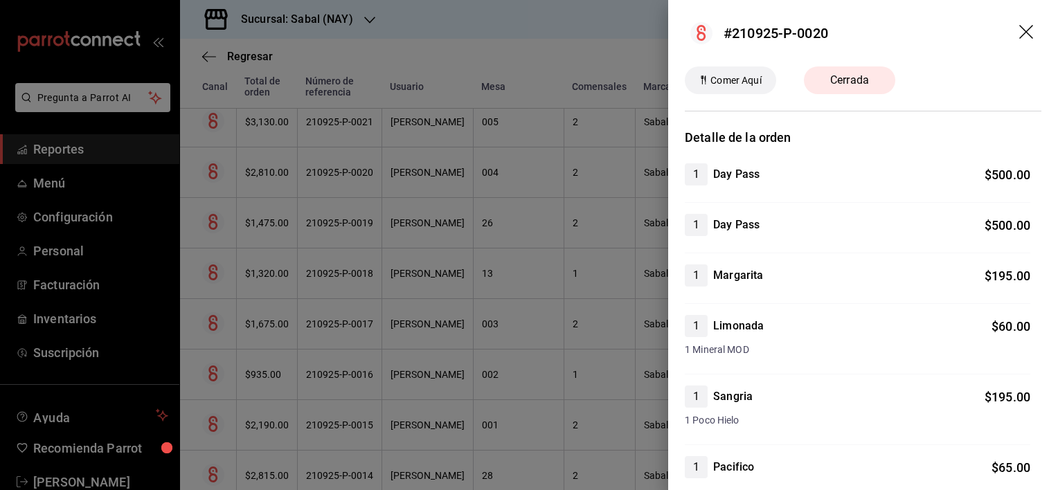
click at [1019, 33] on icon "drag" at bounding box center [1026, 32] width 14 height 14
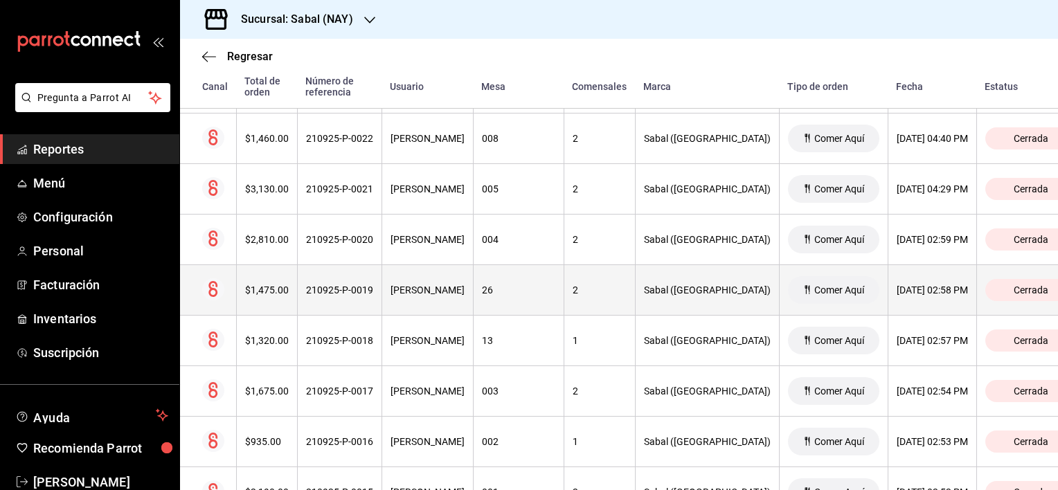
scroll to position [654, 0]
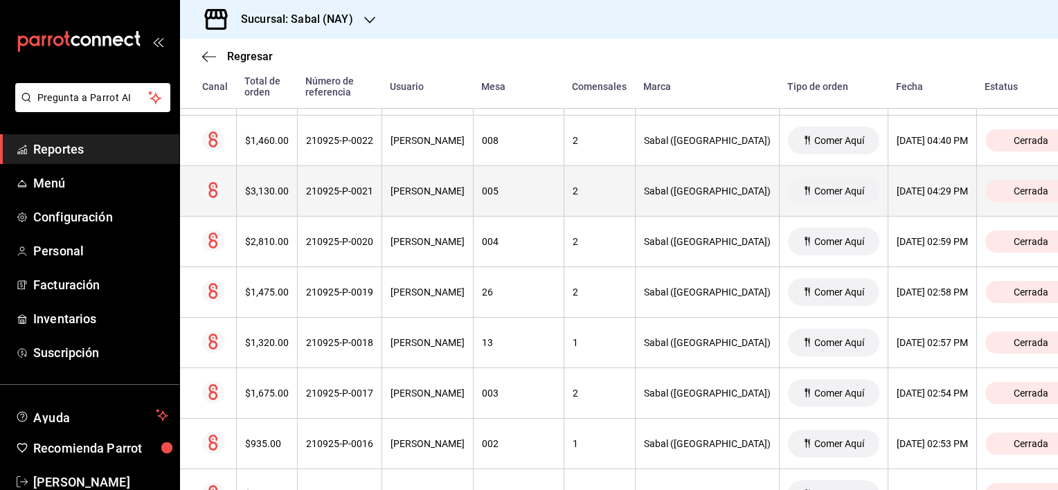
click at [456, 199] on th "Mara Alarcon" at bounding box center [427, 191] width 91 height 51
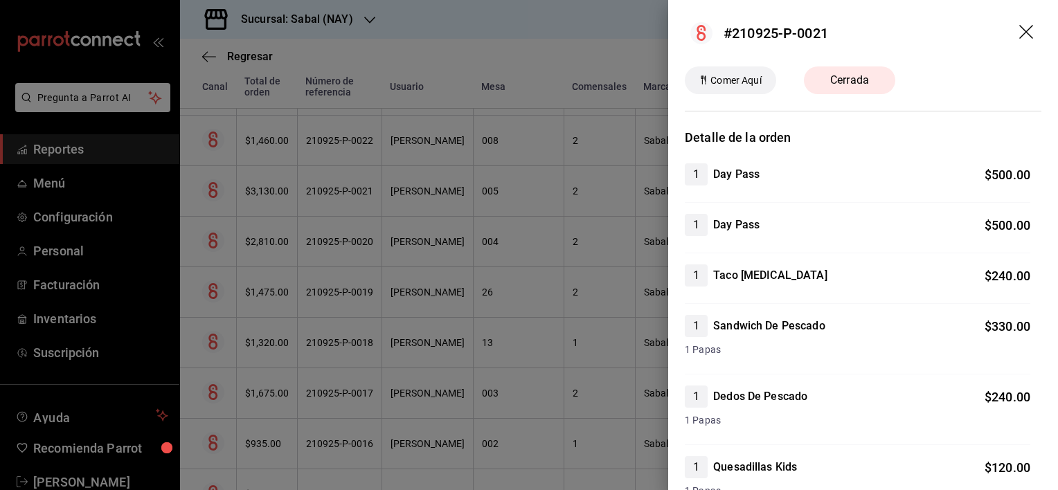
scroll to position [0, 0]
click at [1019, 28] on icon "drag" at bounding box center [1027, 33] width 17 height 17
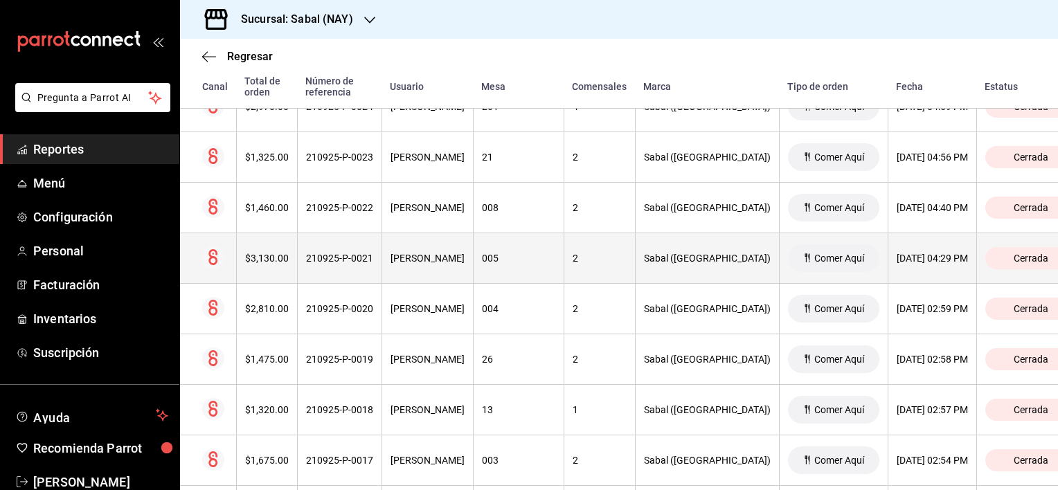
scroll to position [585, 0]
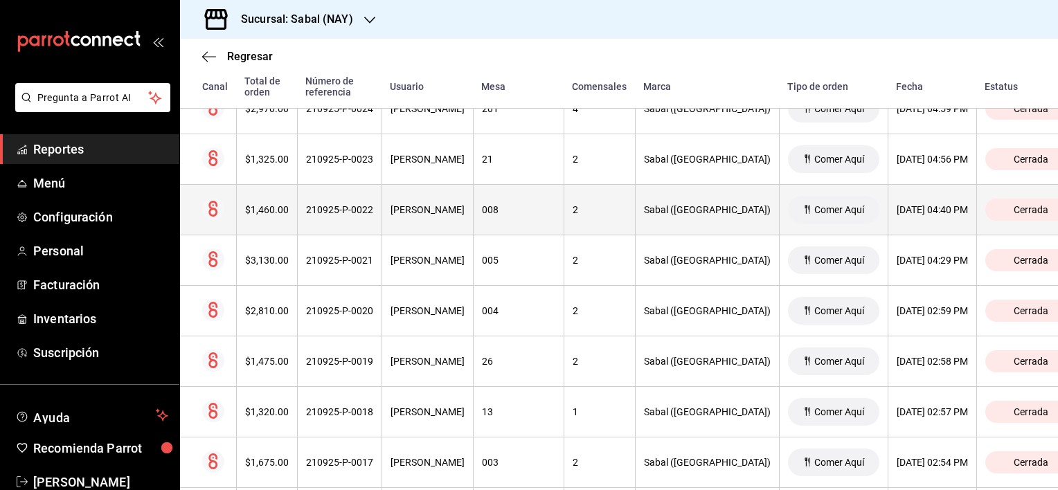
click at [551, 211] on div "008" at bounding box center [518, 209] width 73 height 11
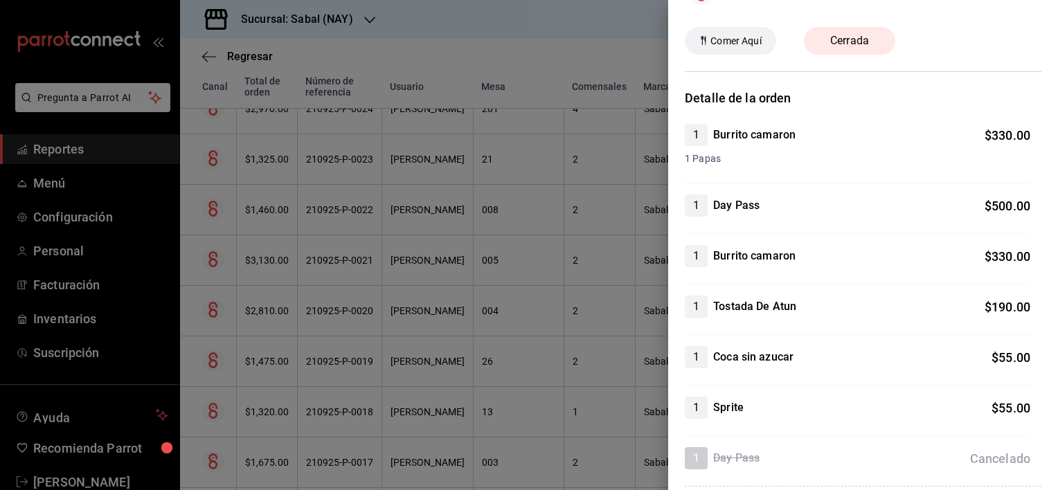
scroll to position [0, 0]
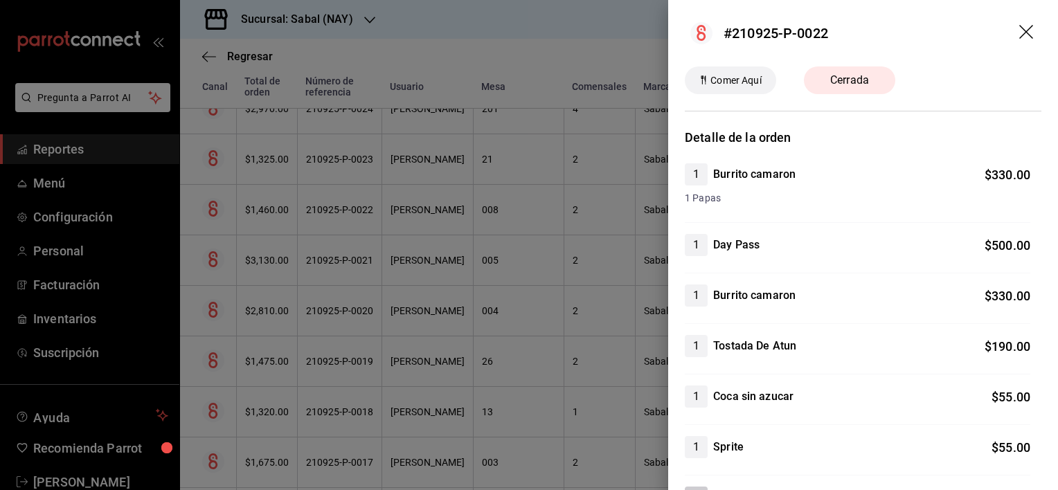
click at [1019, 30] on icon "drag" at bounding box center [1026, 32] width 14 height 14
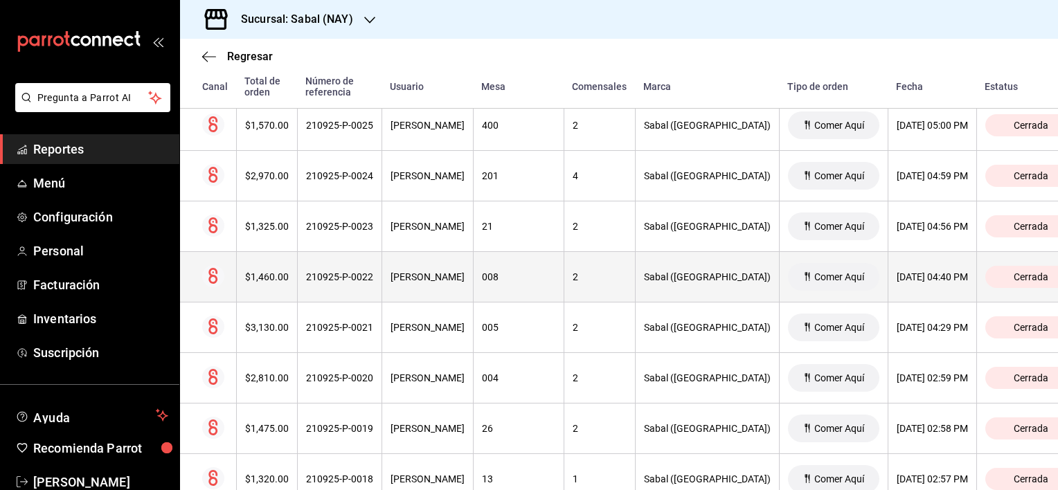
scroll to position [516, 0]
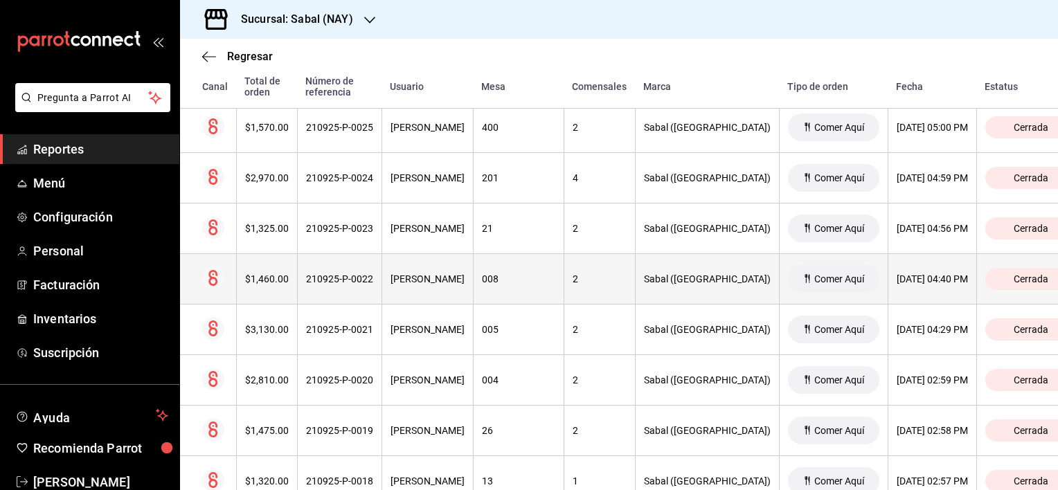
click at [559, 280] on th "008" at bounding box center [518, 279] width 91 height 51
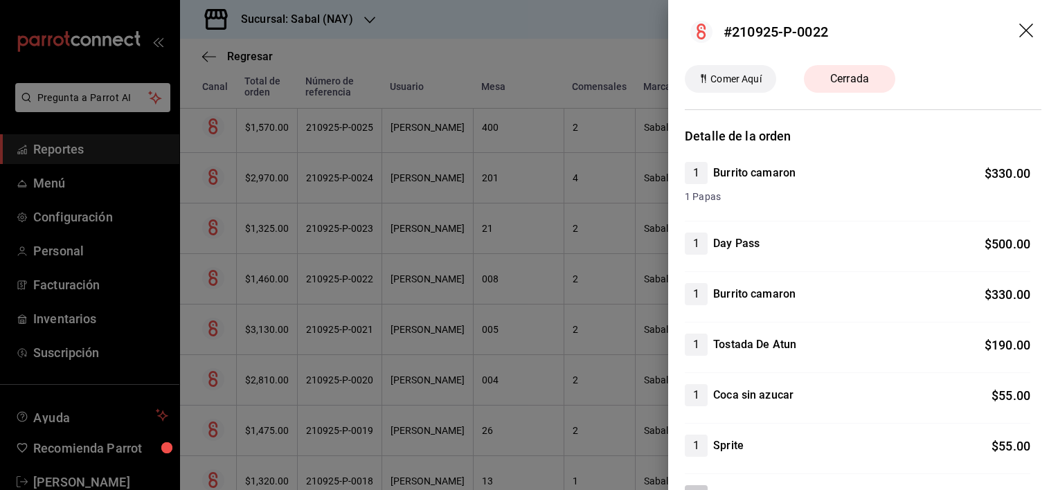
scroll to position [0, 0]
click at [1019, 39] on icon "drag" at bounding box center [1027, 33] width 17 height 17
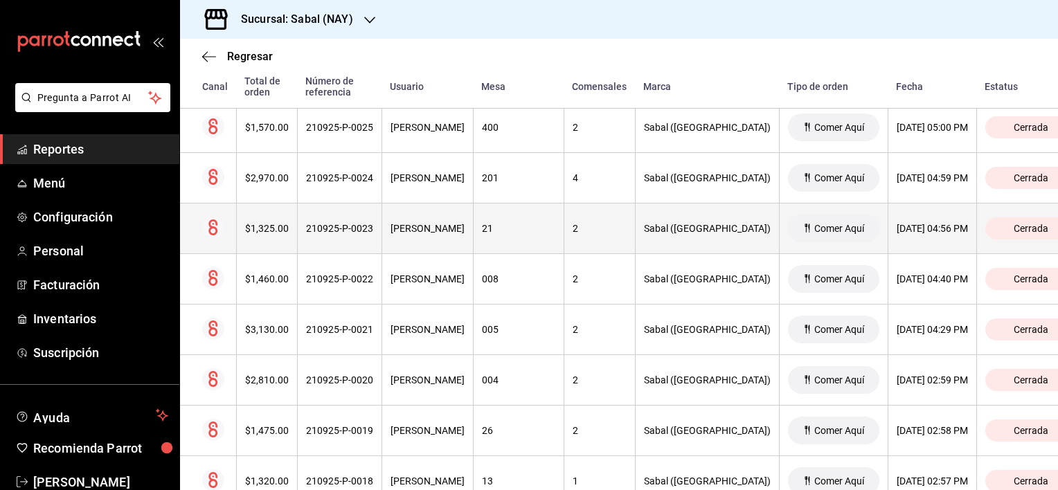
click at [465, 229] on div "Mara Alarcon" at bounding box center [428, 228] width 74 height 11
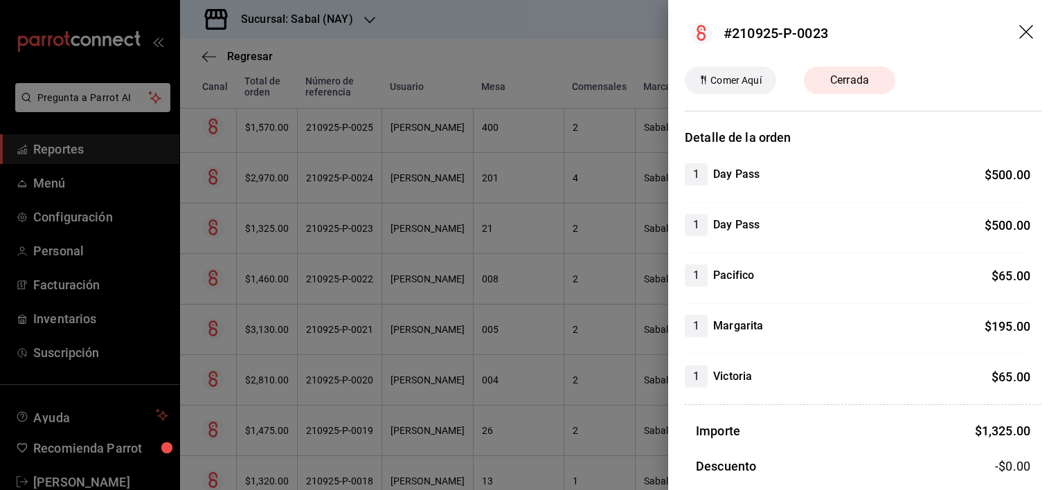
click at [1019, 32] on icon "drag" at bounding box center [1027, 33] width 17 height 17
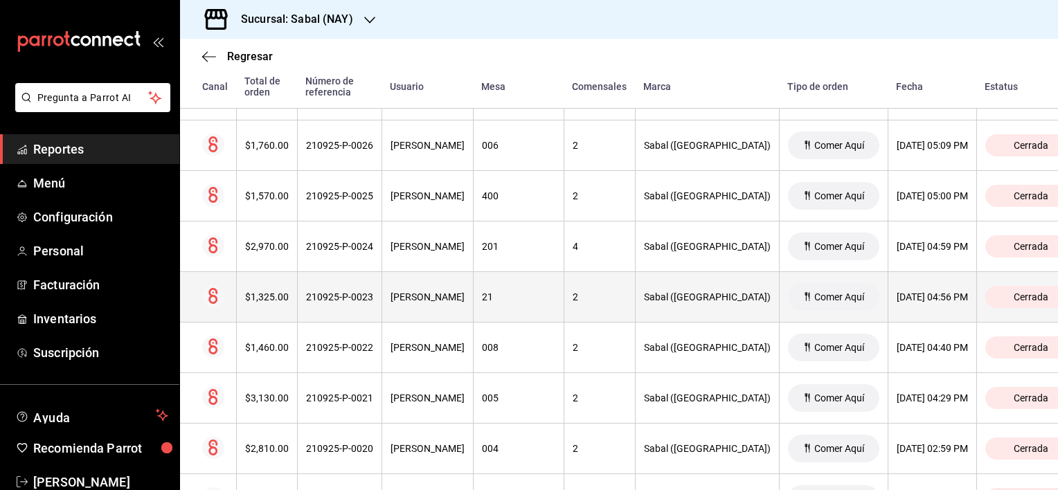
scroll to position [447, 0]
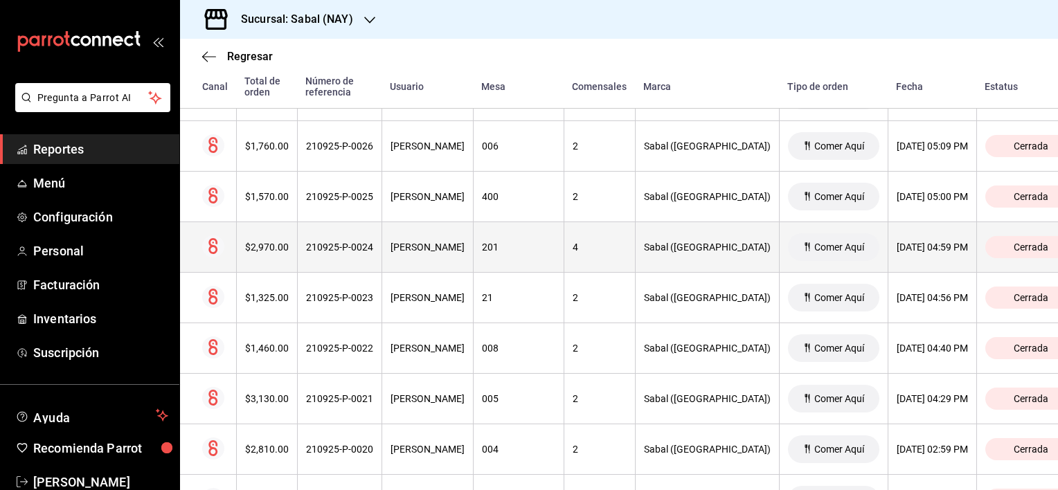
click at [473, 247] on th "Mara Alarcon" at bounding box center [427, 247] width 91 height 51
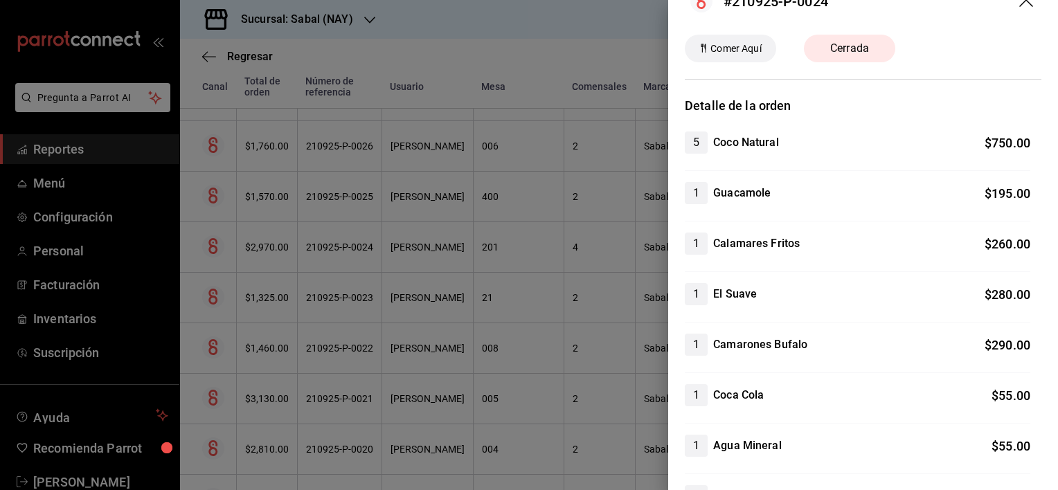
scroll to position [0, 0]
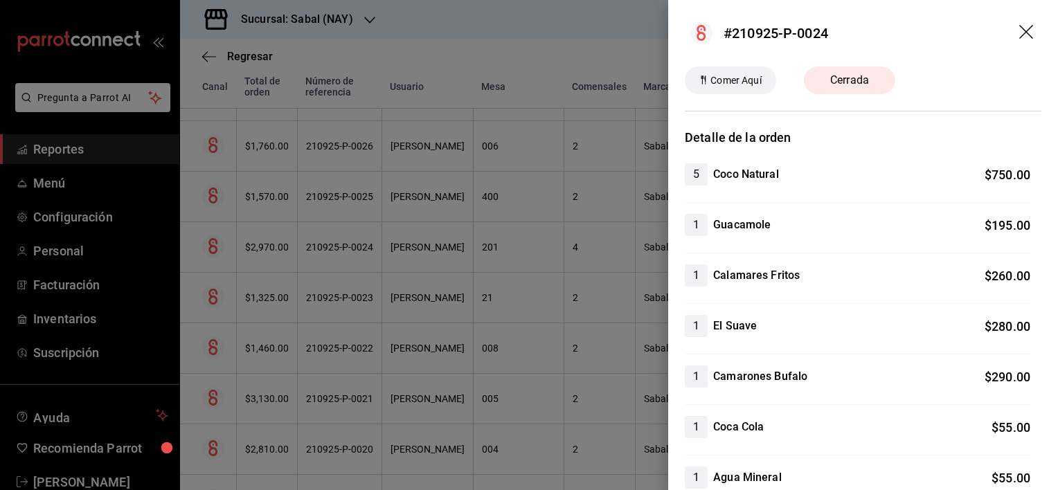
click at [1019, 33] on icon "drag" at bounding box center [1027, 33] width 17 height 17
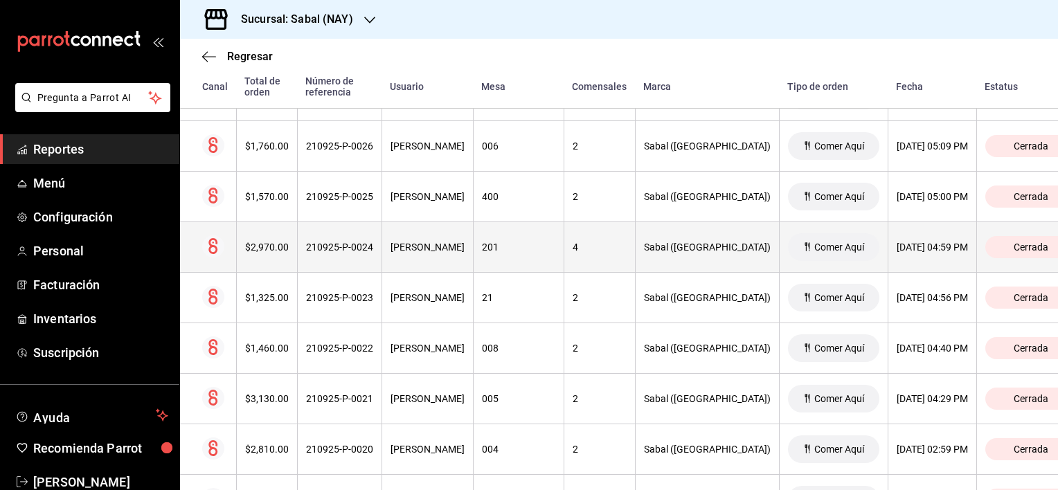
click at [465, 248] on div "Mara Alarcon" at bounding box center [428, 247] width 74 height 11
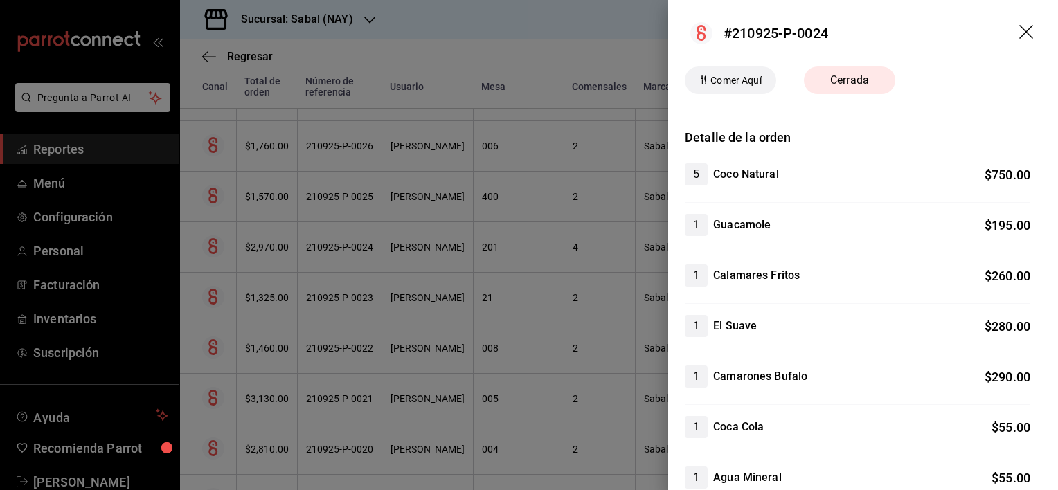
click at [1019, 33] on icon "drag" at bounding box center [1027, 33] width 17 height 17
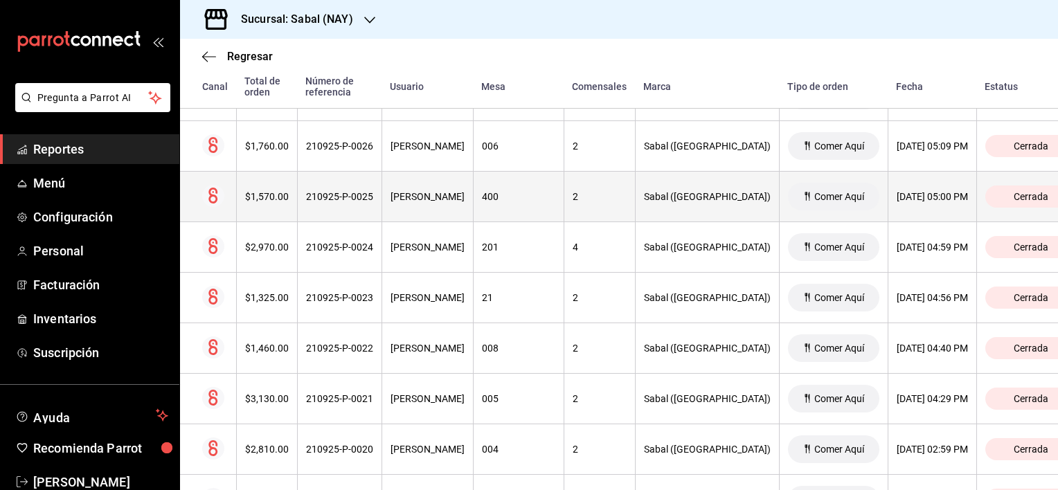
click at [473, 208] on th "Mara Alarcon" at bounding box center [427, 197] width 91 height 51
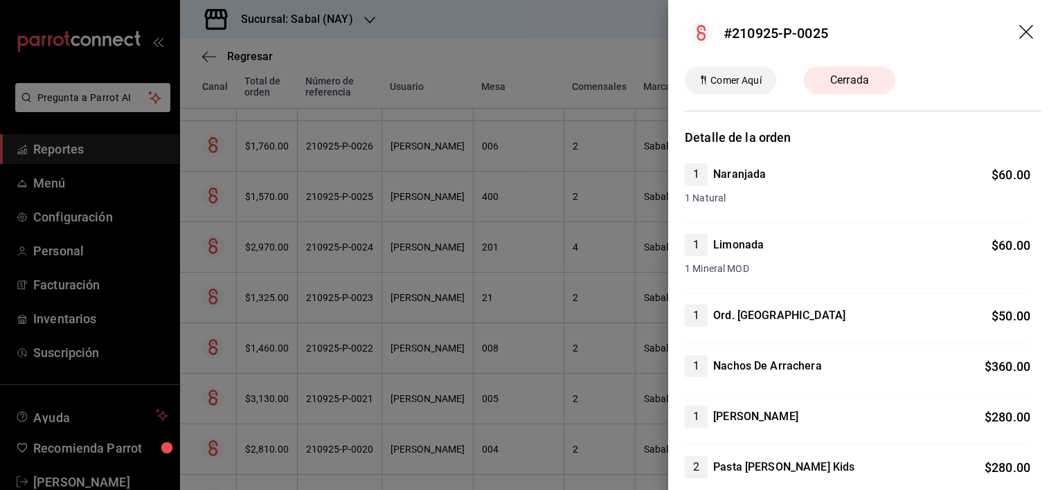
click at [1019, 30] on icon "drag" at bounding box center [1027, 33] width 17 height 17
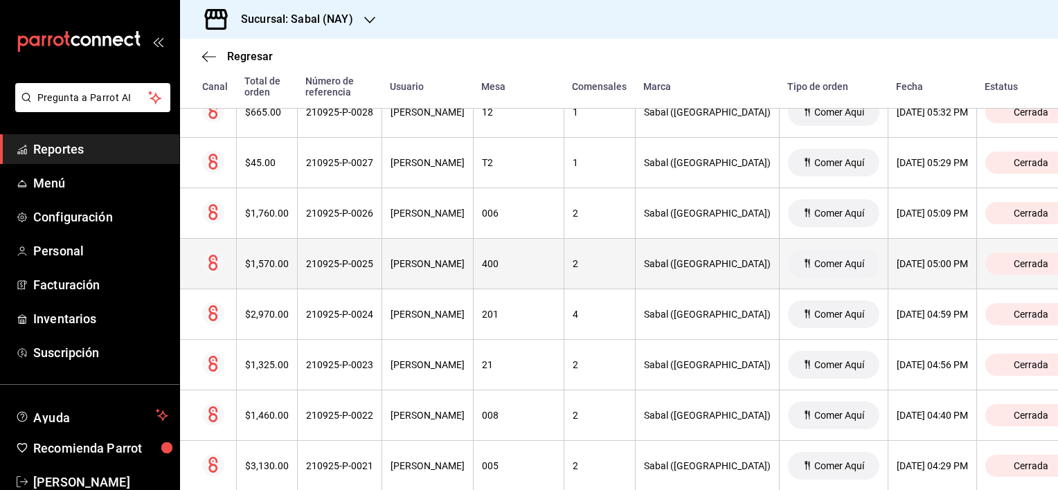
scroll to position [377, 0]
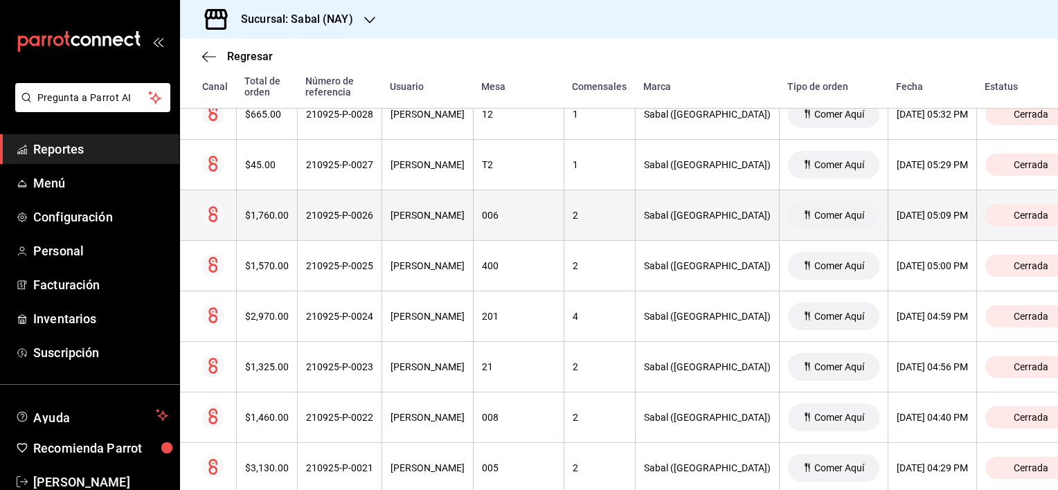
click at [536, 224] on th "006" at bounding box center [518, 215] width 91 height 51
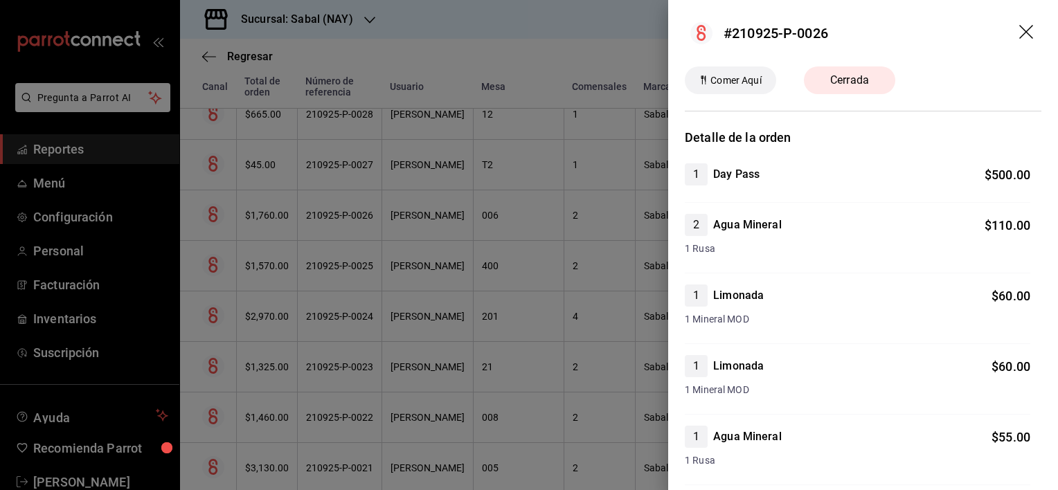
scroll to position [0, 0]
click at [1019, 28] on icon "drag" at bounding box center [1027, 33] width 17 height 17
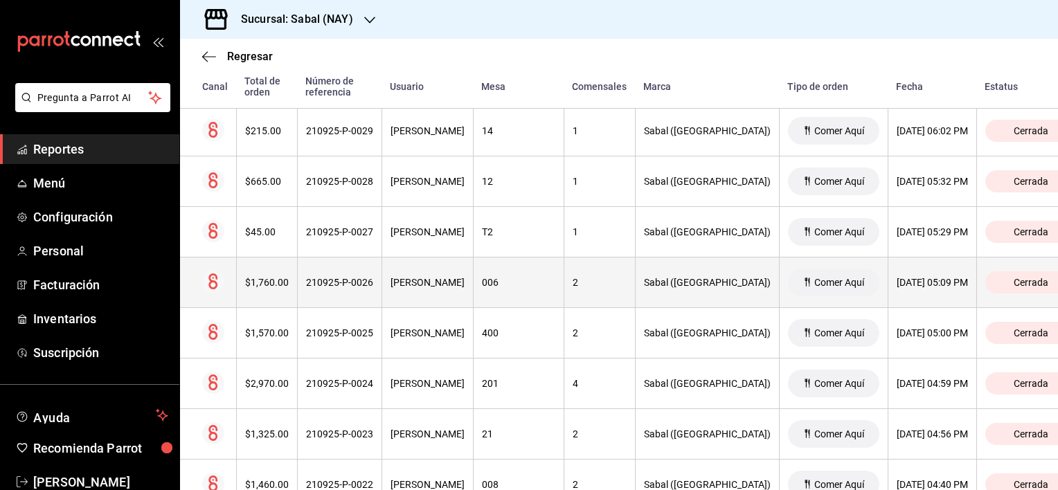
scroll to position [308, 0]
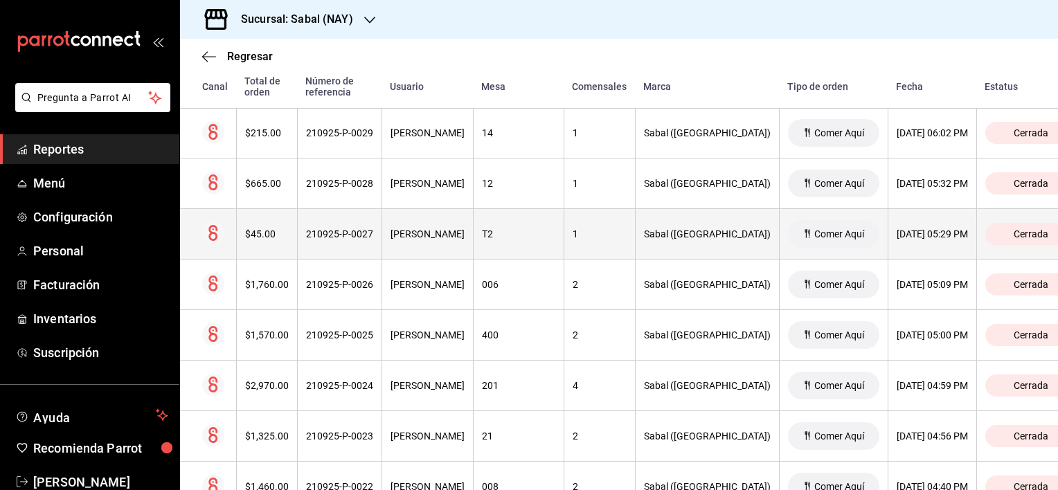
click at [473, 223] on th "Mara Alarcon" at bounding box center [427, 234] width 91 height 51
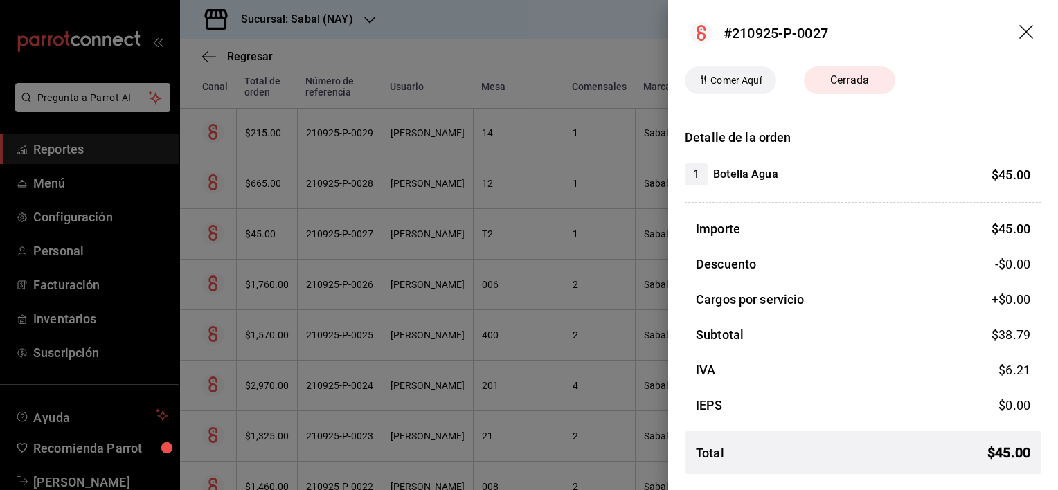
click at [1025, 35] on icon "drag" at bounding box center [1027, 33] width 17 height 17
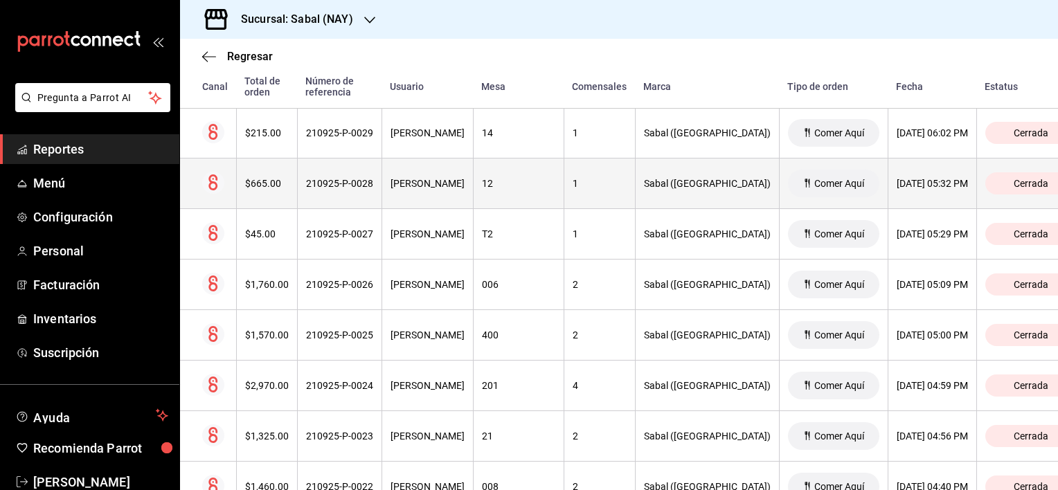
click at [523, 201] on th "12" at bounding box center [518, 184] width 91 height 51
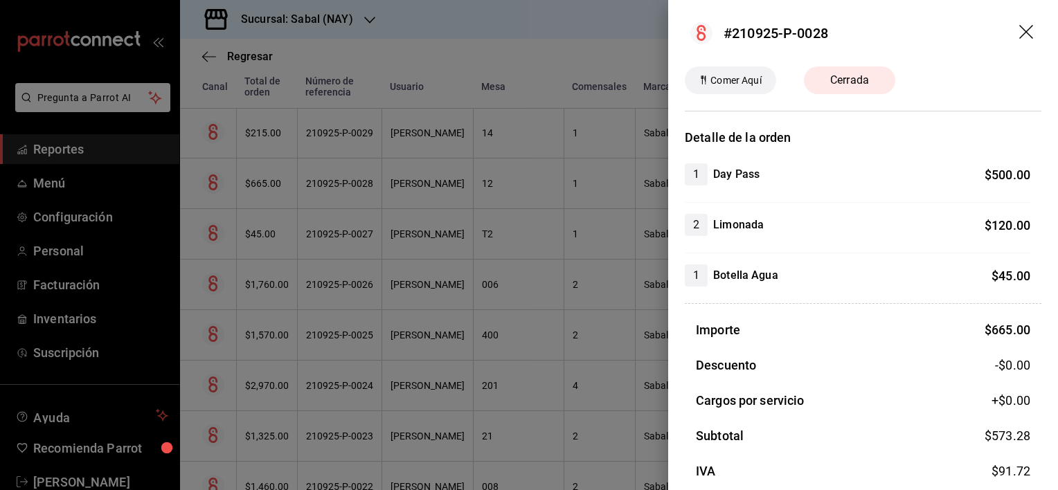
click at [1019, 30] on icon "drag" at bounding box center [1027, 33] width 17 height 17
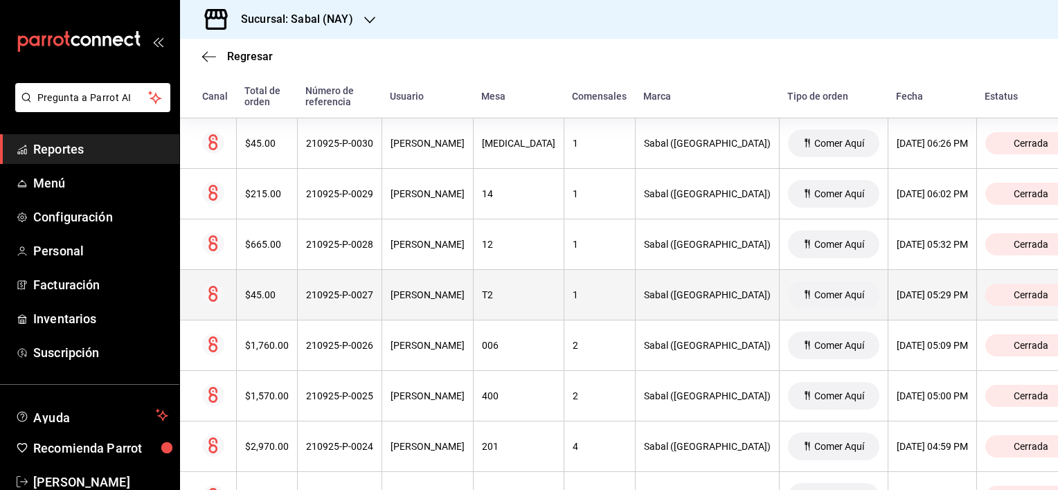
scroll to position [239, 0]
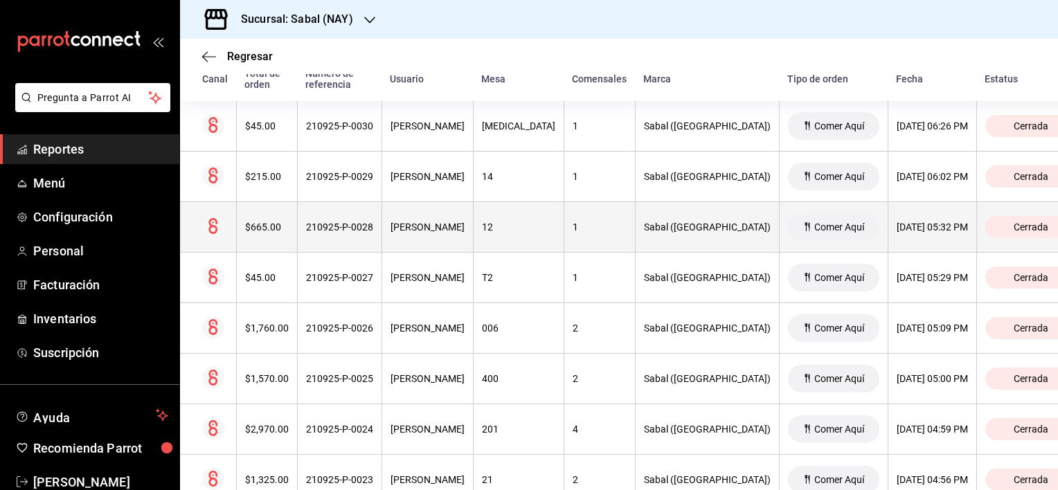
click at [578, 227] on div "1" at bounding box center [600, 227] width 54 height 11
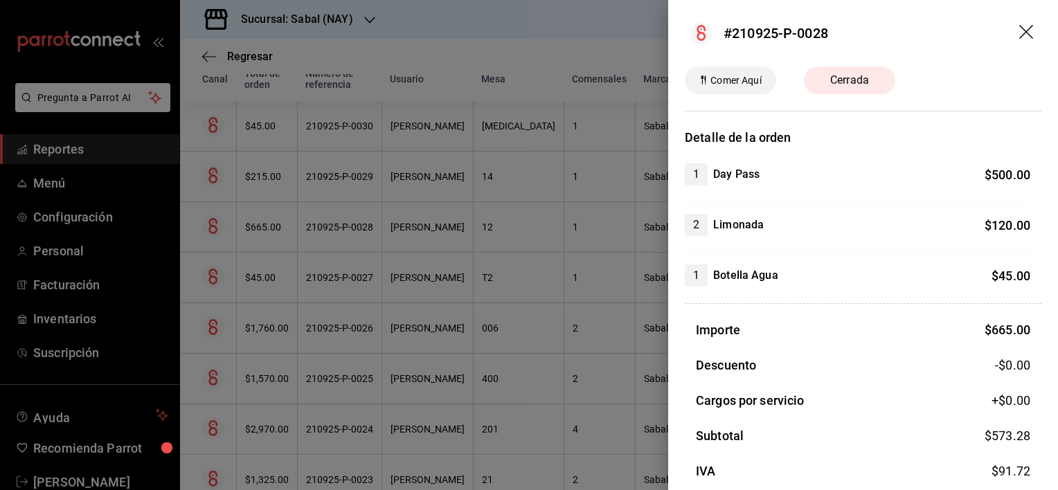
click at [1019, 32] on icon "drag" at bounding box center [1027, 33] width 17 height 17
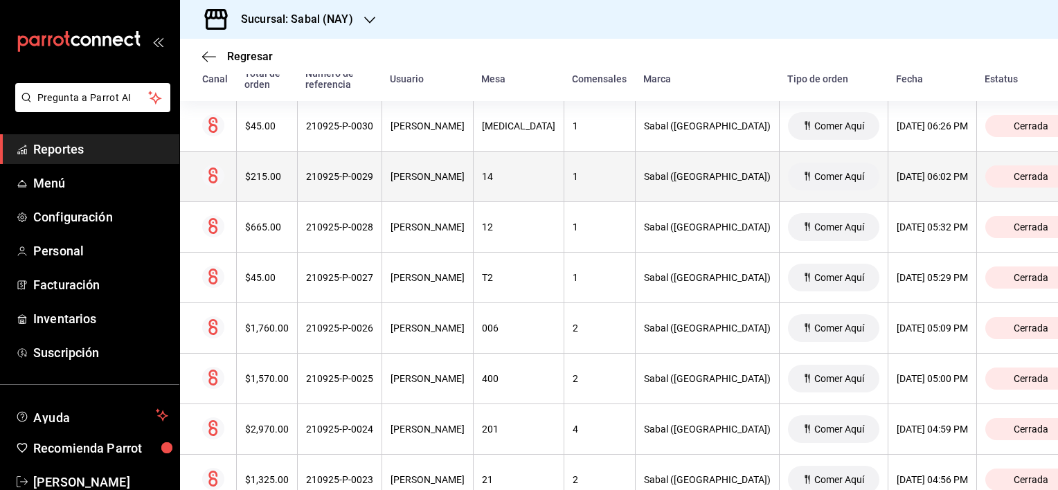
click at [551, 181] on div "14" at bounding box center [518, 176] width 73 height 11
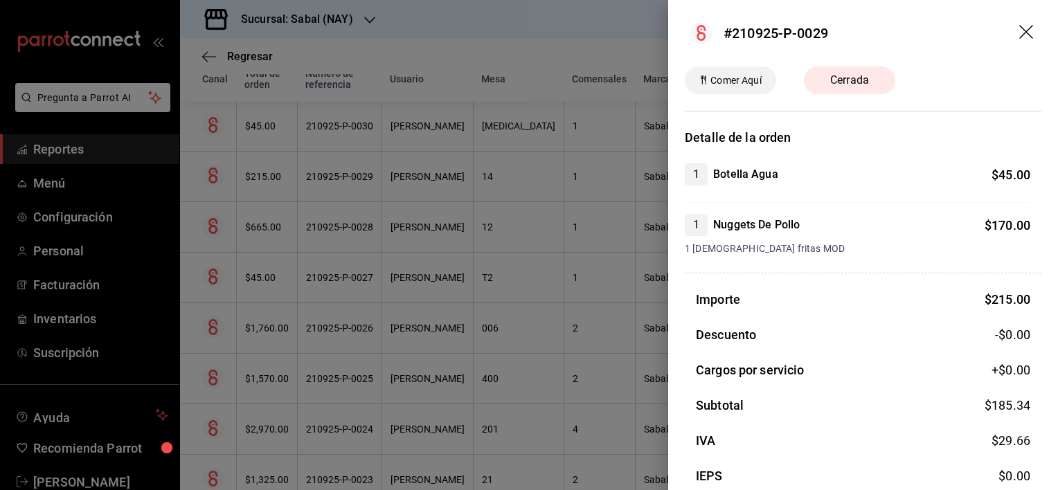
click at [1019, 36] on icon "drag" at bounding box center [1027, 33] width 17 height 17
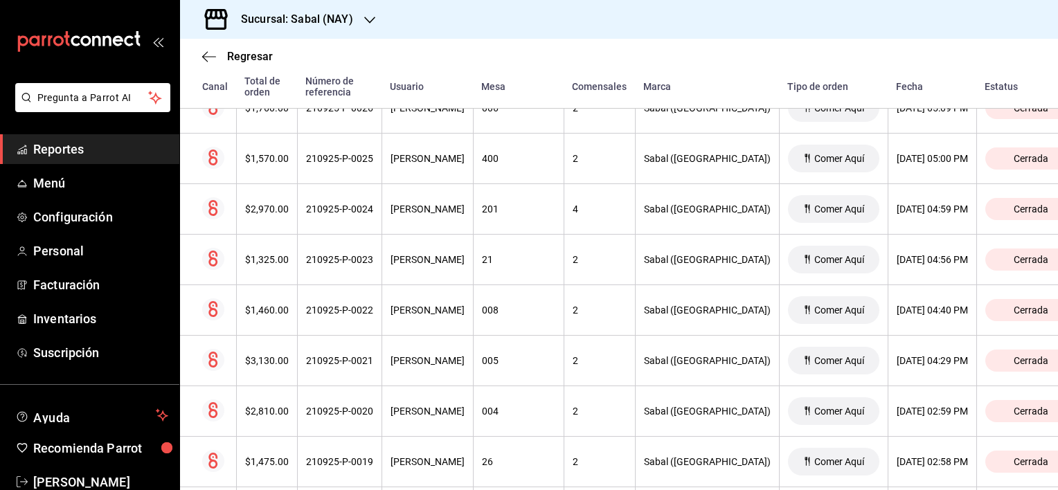
scroll to position [516, 0]
